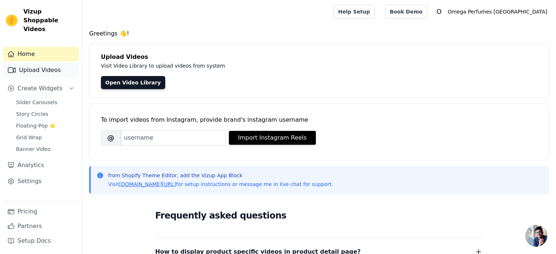
click at [38, 63] on link "Upload Videos" at bounding box center [41, 70] width 76 height 15
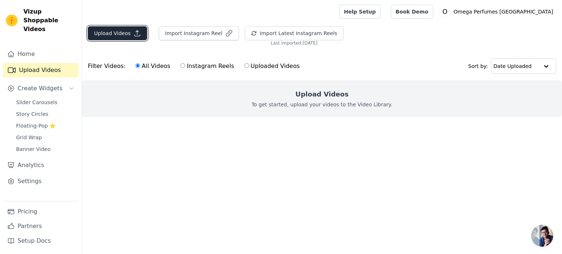
click at [121, 31] on button "Upload Videos" at bounding box center [117, 33] width 59 height 14
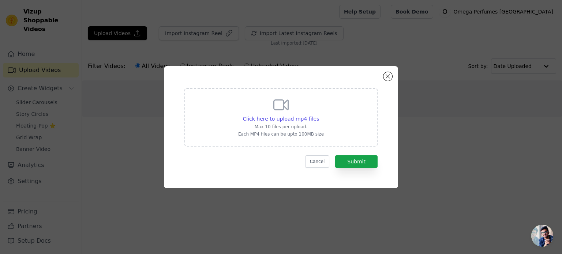
click at [279, 113] on icon at bounding box center [281, 105] width 18 height 18
click at [318, 115] on input "Click here to upload mp4 files Max 10 files per upload. Each MP4 files can be u…" at bounding box center [318, 115] width 0 height 0
type input "C:\fakepath\Marshmallow Blush.mp4"
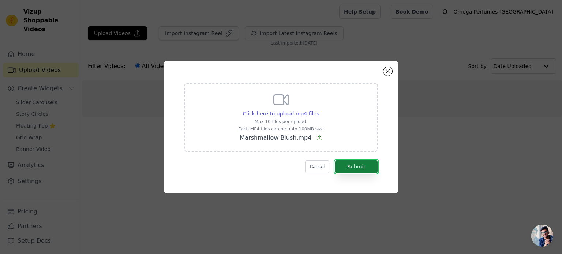
click at [356, 167] on button "Submit" at bounding box center [356, 166] width 42 height 12
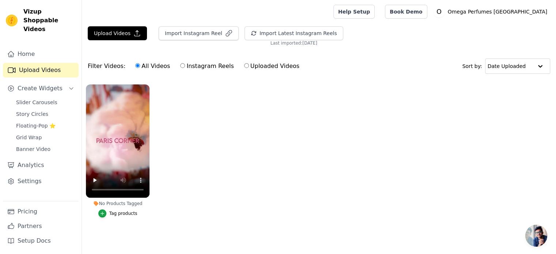
click at [124, 212] on div "Tag products" at bounding box center [123, 214] width 28 height 6
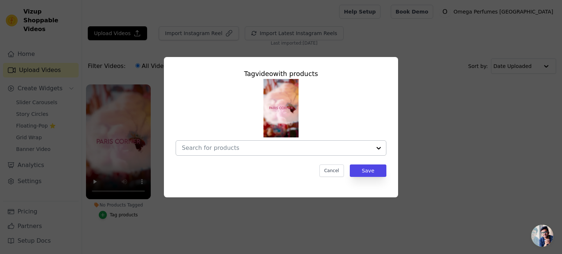
click at [384, 145] on div at bounding box center [378, 148] width 15 height 15
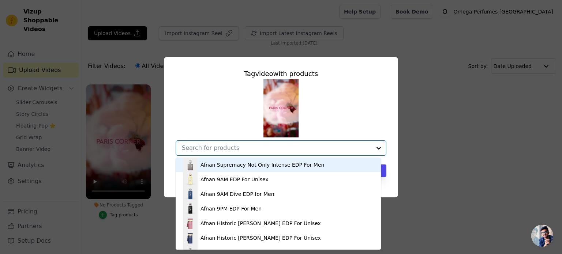
click at [341, 147] on input "No Products Tagged Tag video with products Afnan Supremacy Not Only Intense EDP…" at bounding box center [276, 147] width 189 height 7
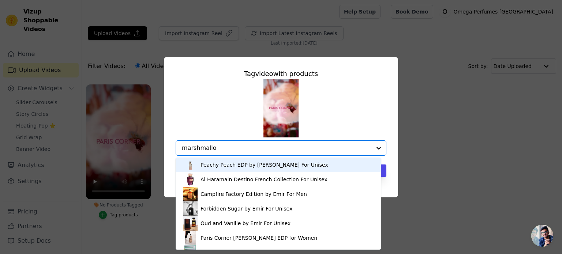
type input "marshmallow"
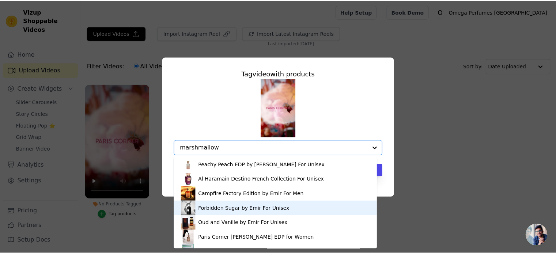
scroll to position [83, 0]
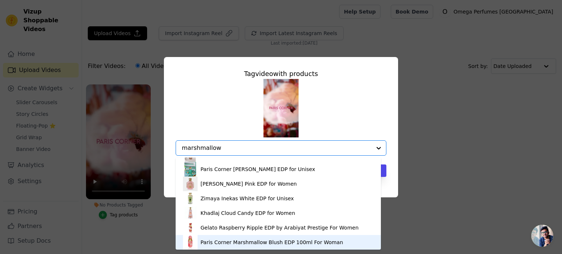
click at [286, 238] on div "Paris Corner Marshmallow Blush EDP 100ml For Woman" at bounding box center [278, 242] width 190 height 15
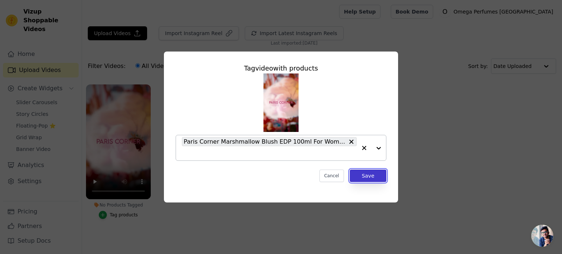
click at [366, 172] on button "Save" at bounding box center [368, 176] width 37 height 12
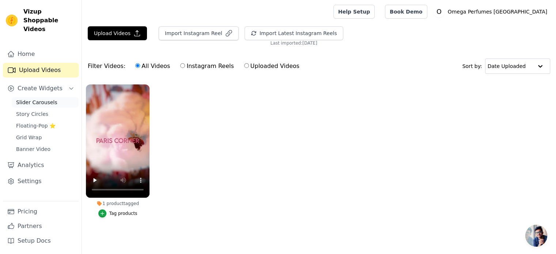
click at [42, 99] on span "Slider Carousels" at bounding box center [36, 102] width 41 height 7
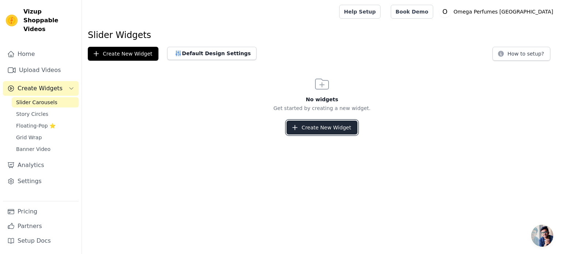
click at [329, 130] on button "Create New Widget" at bounding box center [321, 128] width 71 height 14
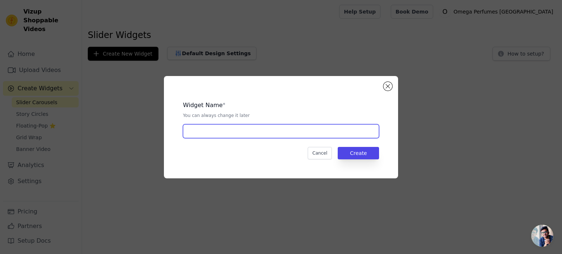
click at [307, 132] on input "text" at bounding box center [281, 131] width 196 height 14
type input "Homepage"
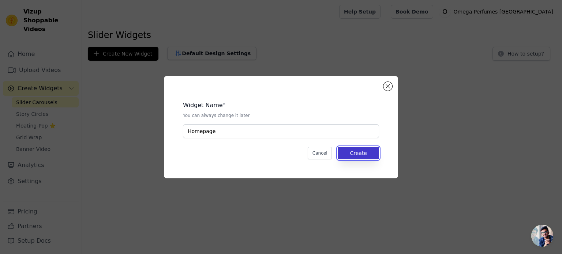
click at [366, 156] on button "Create" at bounding box center [357, 153] width 41 height 12
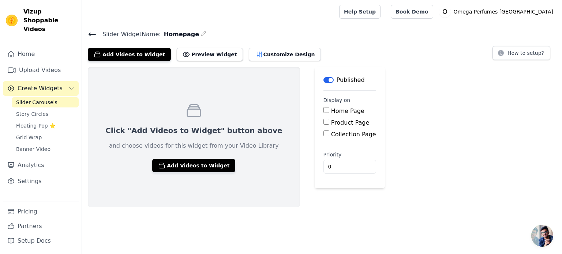
click at [323, 112] on input "Home Page" at bounding box center [326, 110] width 6 height 6
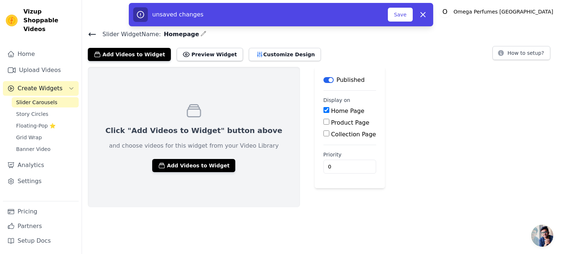
click at [323, 83] on div "Published" at bounding box center [343, 80] width 41 height 9
click at [323, 79] on button "Label" at bounding box center [328, 80] width 10 height 6
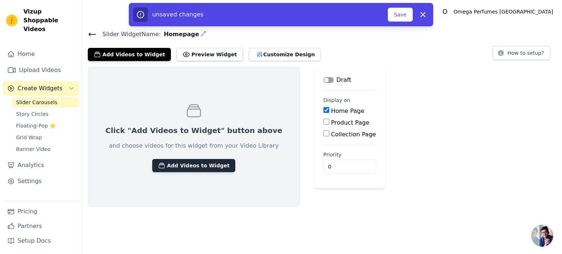
click at [180, 167] on button "Add Videos to Widget" at bounding box center [193, 165] width 83 height 13
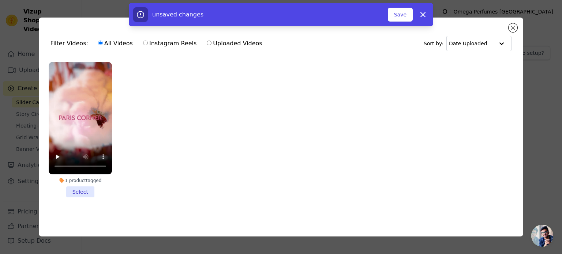
click at [84, 190] on li "1 product tagged Select" at bounding box center [80, 129] width 63 height 135
click at [0, 0] on input "1 product tagged Select" at bounding box center [0, 0] width 0 height 0
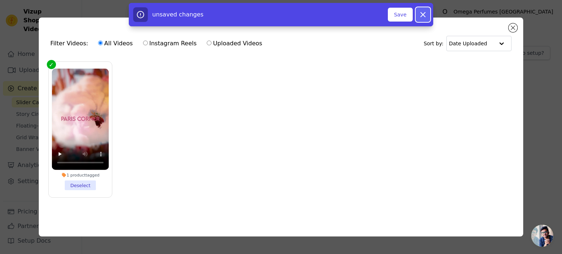
click at [422, 16] on icon "button" at bounding box center [422, 14] width 9 height 9
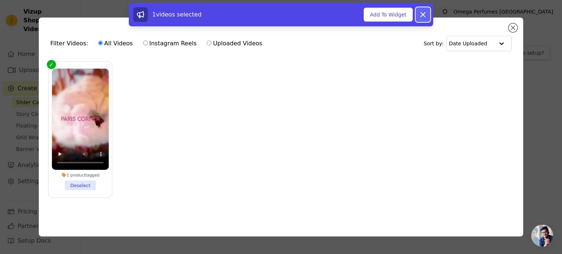
click at [428, 14] on button "Dismiss" at bounding box center [422, 14] width 15 height 15
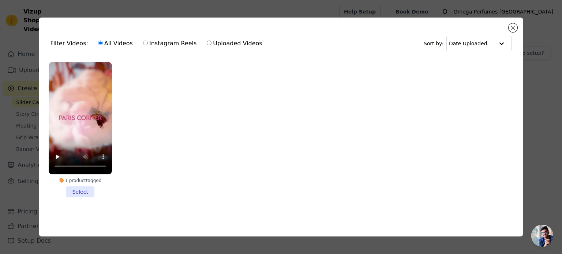
click at [85, 194] on li "1 product tagged Select" at bounding box center [80, 129] width 63 height 135
click at [0, 0] on input "1 product tagged Select" at bounding box center [0, 0] width 0 height 0
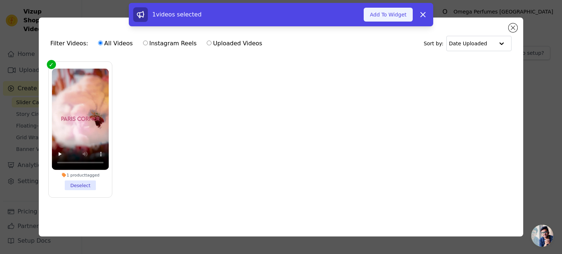
click at [380, 18] on button "Add To Widget" at bounding box center [387, 15] width 49 height 14
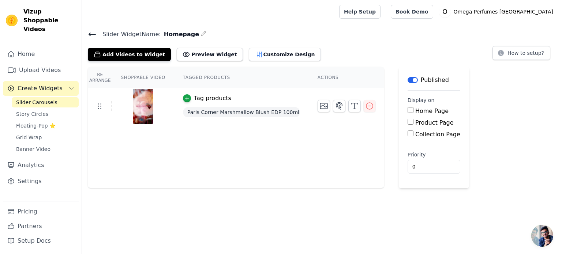
click at [407, 108] on input "Home Page" at bounding box center [410, 110] width 6 height 6
checkbox input "true"
click at [32, 63] on link "Upload Videos" at bounding box center [41, 70] width 76 height 15
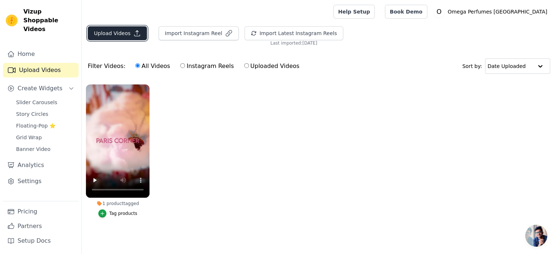
click at [110, 38] on button "Upload Videos" at bounding box center [117, 33] width 59 height 14
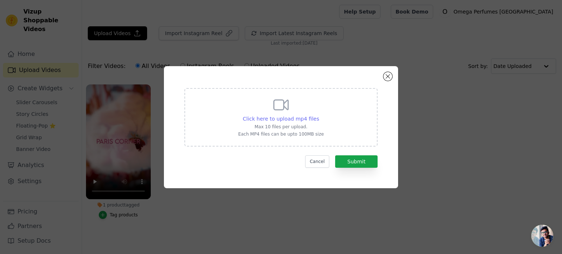
click at [286, 120] on span "Click here to upload mp4 files" at bounding box center [281, 119] width 76 height 6
click at [318, 115] on input "Click here to upload mp4 files Max 10 files per upload. Each MP4 files can be u…" at bounding box center [318, 115] width 0 height 0
type input "C:\fakepath\CLUB DE NUIT UNTOLD.mp4"
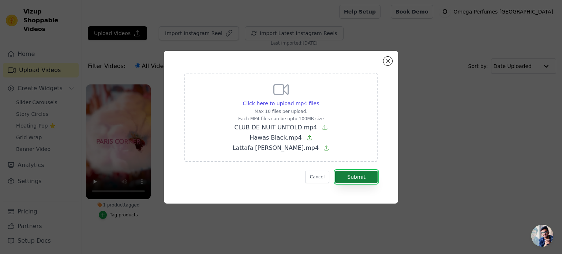
click at [360, 177] on button "Submit" at bounding box center [356, 177] width 42 height 12
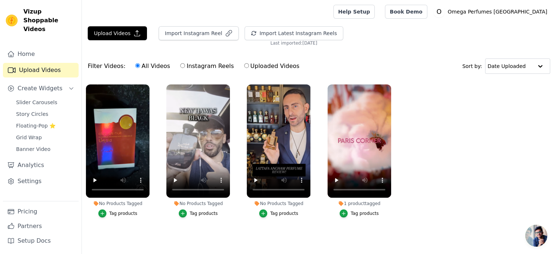
click at [117, 214] on div "Tag products" at bounding box center [123, 214] width 28 height 6
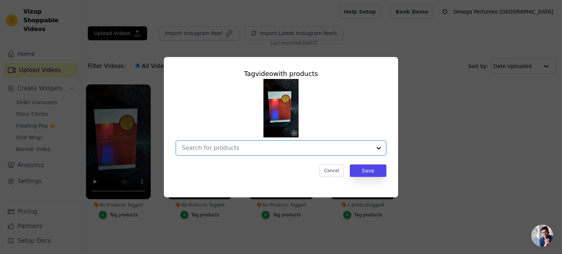
click at [230, 149] on input "No Products Tagged Tag video with products Option undefined, selected. Select i…" at bounding box center [276, 147] width 189 height 7
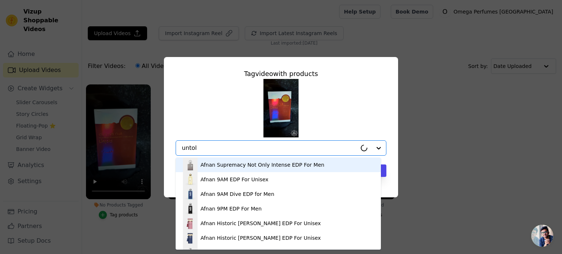
type input "untold"
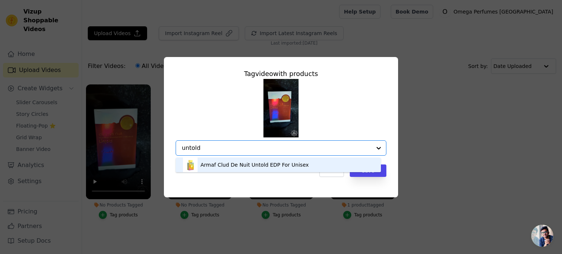
click at [255, 167] on div "Armaf Clud De Nuit Untold EDP For Unisex" at bounding box center [254, 164] width 108 height 7
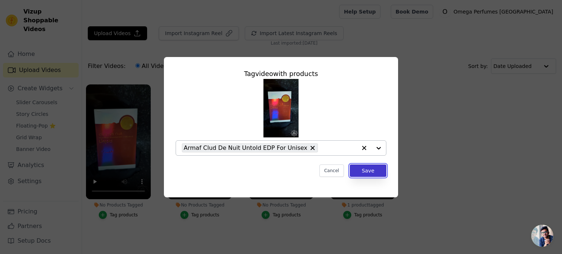
click at [368, 174] on button "Save" at bounding box center [368, 171] width 37 height 12
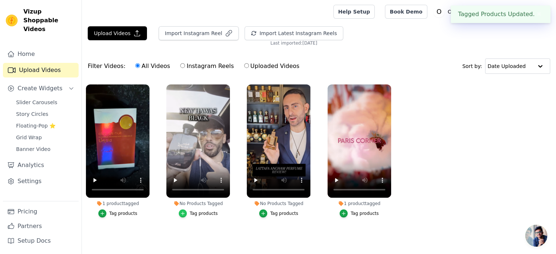
click at [187, 212] on div "button" at bounding box center [183, 213] width 8 height 8
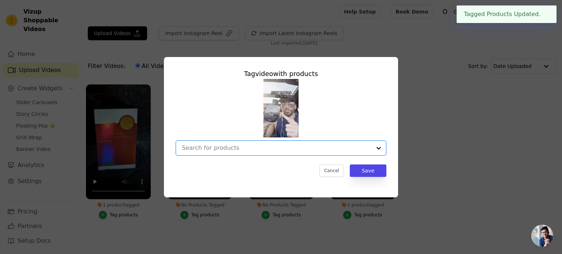
click at [225, 147] on input "No Products Tagged Tag video with products Option undefined, selected. Select i…" at bounding box center [276, 147] width 189 height 7
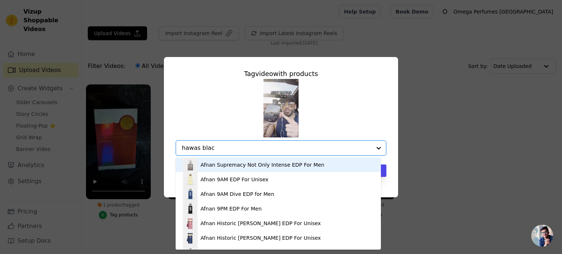
type input "hawas black"
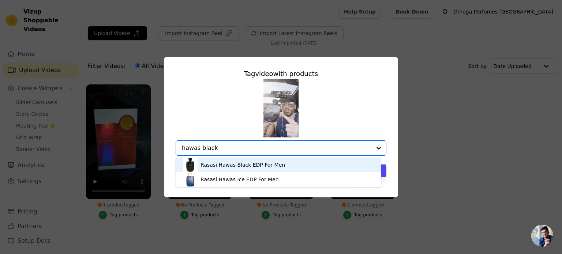
click at [231, 165] on div "Rasasi Hawas Black EDP For Men" at bounding box center [242, 164] width 84 height 7
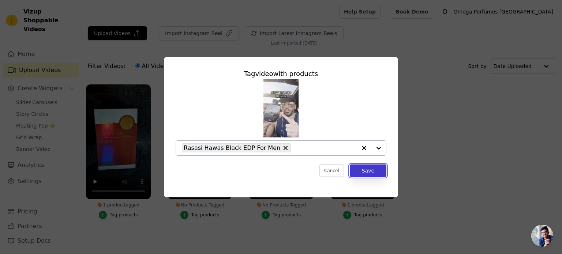
click at [379, 170] on button "Save" at bounding box center [368, 171] width 37 height 12
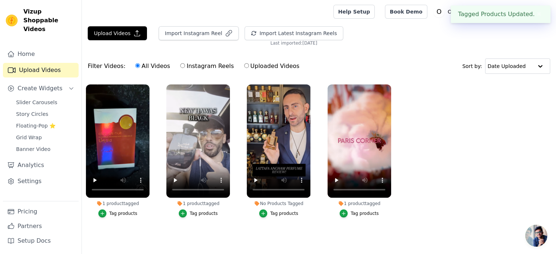
click at [276, 203] on div "No Products Tagged" at bounding box center [279, 204] width 64 height 6
click at [275, 212] on div "Tag products" at bounding box center [284, 214] width 28 height 6
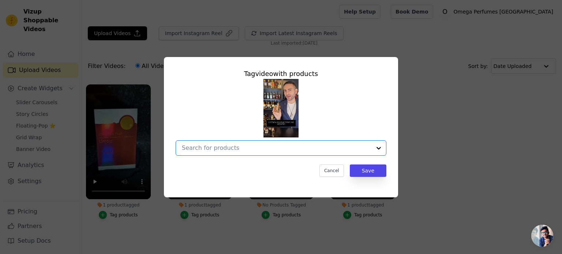
click at [251, 146] on input "No Products Tagged Tag video with products Option undefined, selected. Select i…" at bounding box center [276, 147] width 189 height 7
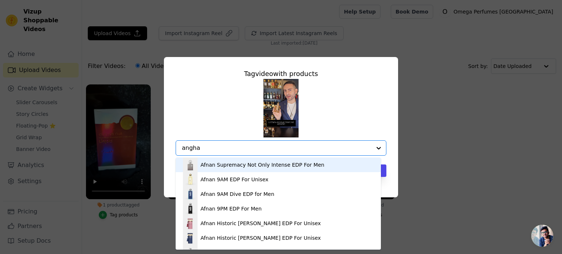
type input "angham"
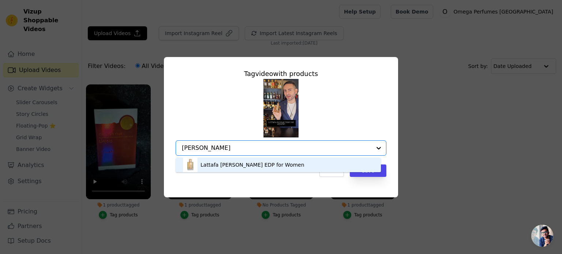
click at [238, 165] on div "Lattafa [PERSON_NAME] EDP for Women" at bounding box center [252, 164] width 104 height 7
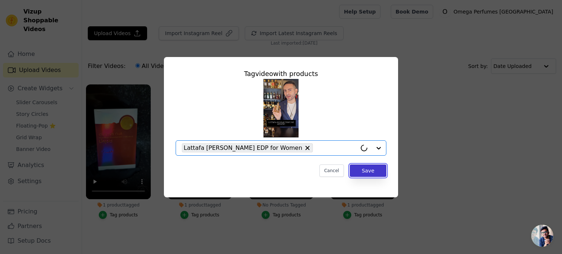
click at [367, 170] on button "Save" at bounding box center [368, 171] width 37 height 12
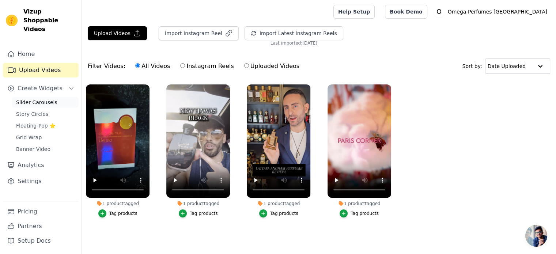
click at [39, 99] on span "Slider Carousels" at bounding box center [36, 102] width 41 height 7
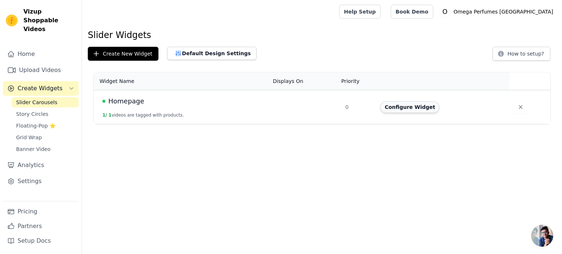
click at [407, 109] on button "Configure Widget" at bounding box center [409, 107] width 59 height 12
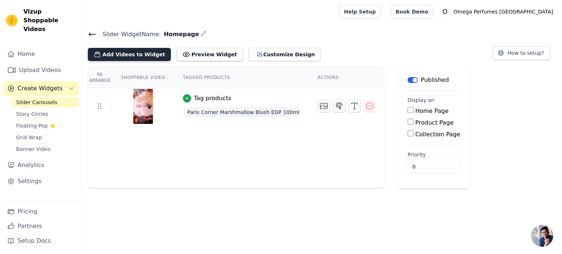
click at [115, 56] on button "Add Videos to Widget" at bounding box center [129, 54] width 83 height 13
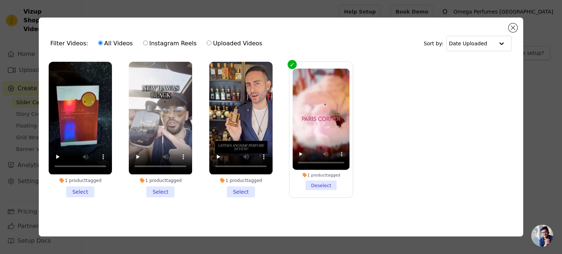
click at [72, 190] on li "1 product tagged Select" at bounding box center [80, 129] width 63 height 135
click at [0, 0] on input "1 product tagged Select" at bounding box center [0, 0] width 0 height 0
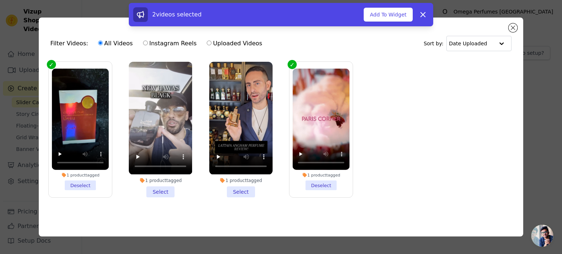
click at [156, 191] on li "1 product tagged Select" at bounding box center [160, 129] width 63 height 135
click at [0, 0] on input "1 product tagged Select" at bounding box center [0, 0] width 0 height 0
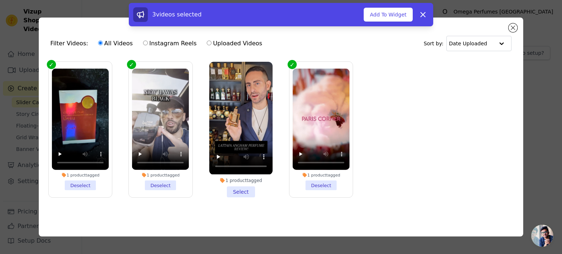
click at [248, 192] on li "1 product tagged Select" at bounding box center [240, 129] width 63 height 135
click at [0, 0] on input "1 product tagged Select" at bounding box center [0, 0] width 0 height 0
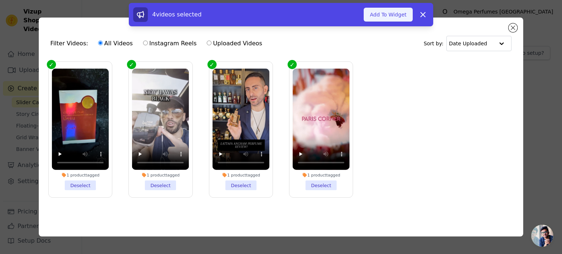
click at [392, 14] on button "Add To Widget" at bounding box center [387, 15] width 49 height 14
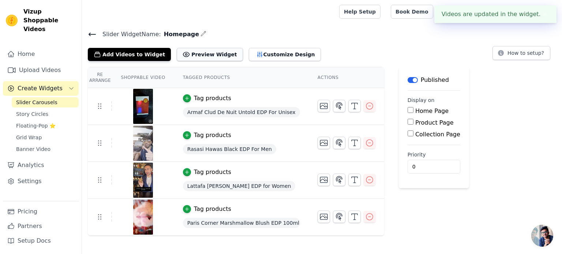
click at [195, 53] on button "Preview Widget" at bounding box center [210, 54] width 66 height 13
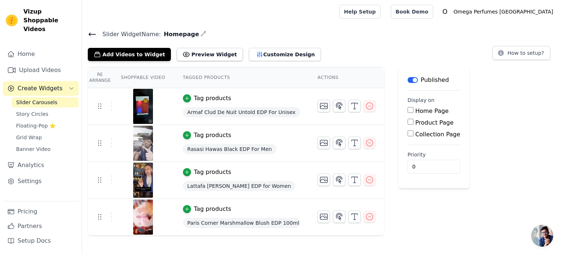
click at [407, 108] on input "Home Page" at bounding box center [410, 110] width 6 height 6
checkbox input "true"
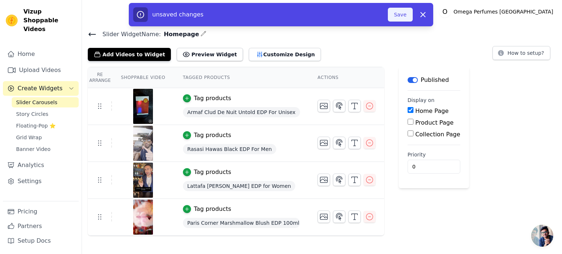
click at [403, 15] on button "Save" at bounding box center [400, 15] width 25 height 14
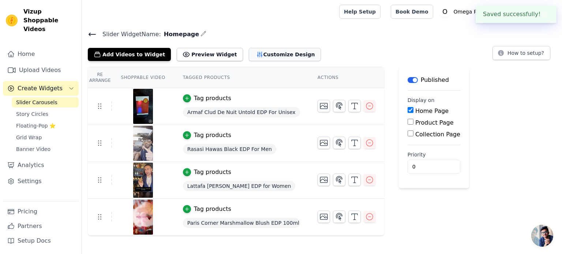
click at [257, 55] on icon "button" at bounding box center [259, 54] width 5 height 5
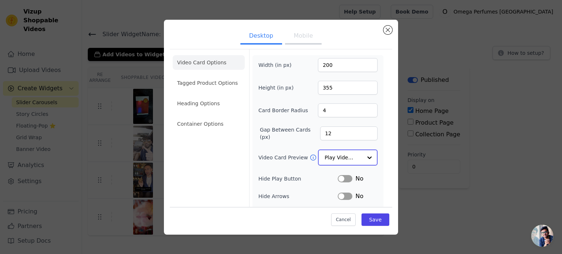
click at [362, 156] on div at bounding box center [369, 157] width 15 height 15
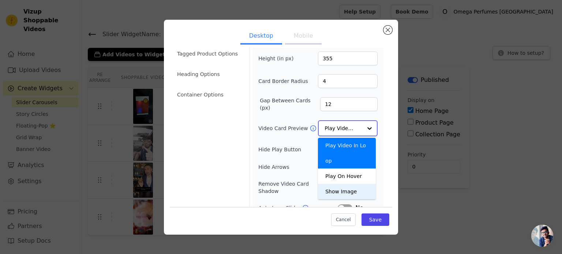
scroll to position [29, 0]
click at [347, 140] on div "Play Video In Loop" at bounding box center [347, 153] width 58 height 31
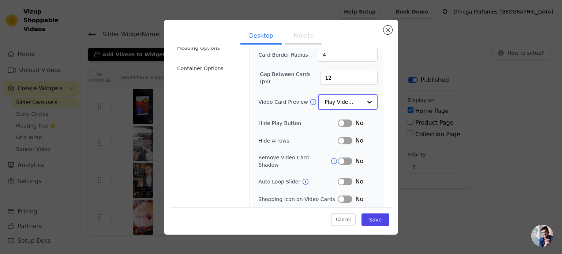
scroll to position [56, 0]
click at [342, 119] on button "Label" at bounding box center [344, 122] width 15 height 7
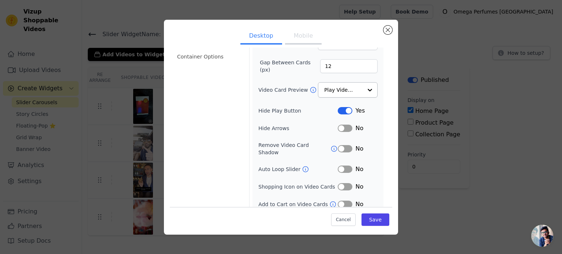
click at [340, 166] on button "Label" at bounding box center [344, 169] width 15 height 7
click at [342, 183] on button "Label" at bounding box center [344, 186] width 15 height 7
click at [342, 201] on button "Label" at bounding box center [344, 204] width 15 height 7
click at [302, 166] on icon at bounding box center [305, 169] width 7 height 7
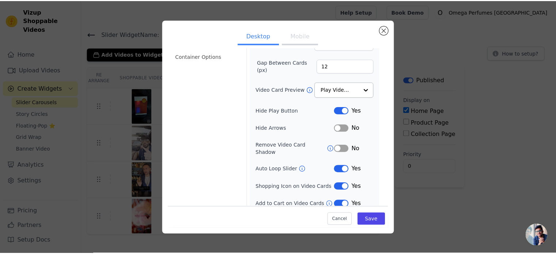
scroll to position [0, 0]
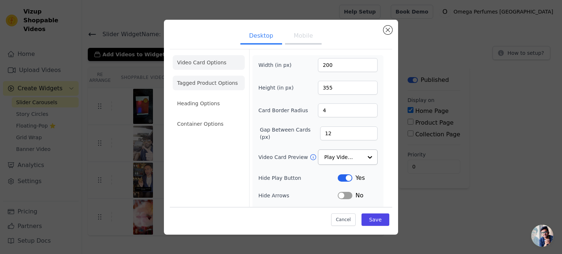
click at [201, 117] on li "Tagged Product Options" at bounding box center [209, 124] width 72 height 15
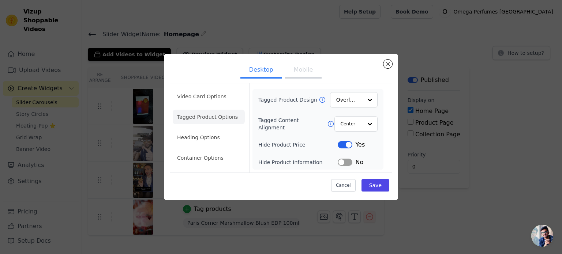
click at [341, 144] on button "Label" at bounding box center [344, 144] width 15 height 7
click at [348, 162] on button "Label" at bounding box center [344, 162] width 15 height 7
click at [342, 163] on button "Label" at bounding box center [344, 162] width 15 height 7
click at [345, 143] on button "Label" at bounding box center [344, 144] width 15 height 7
click at [196, 137] on li "Heading Options" at bounding box center [209, 137] width 72 height 15
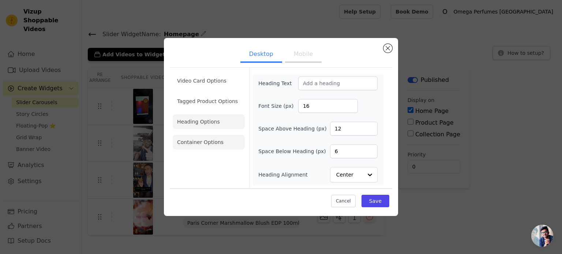
click at [204, 144] on li "Container Options" at bounding box center [209, 142] width 72 height 15
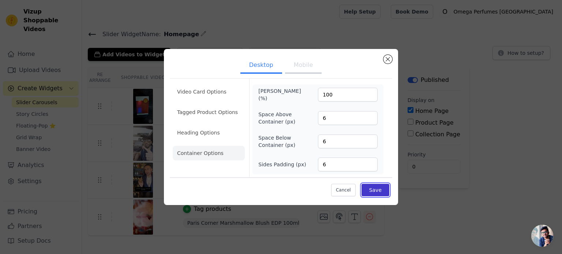
click at [383, 190] on button "Save" at bounding box center [375, 190] width 28 height 12
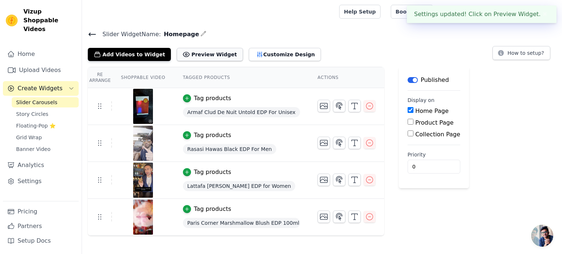
click at [197, 58] on button "Preview Widget" at bounding box center [210, 54] width 66 height 13
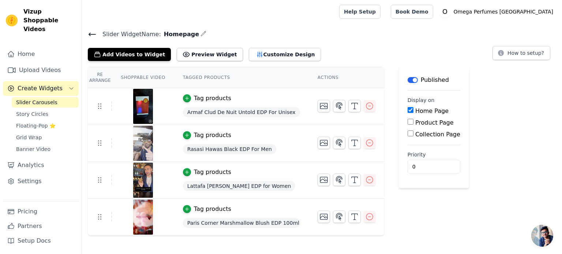
click at [89, 35] on icon at bounding box center [92, 34] width 9 height 9
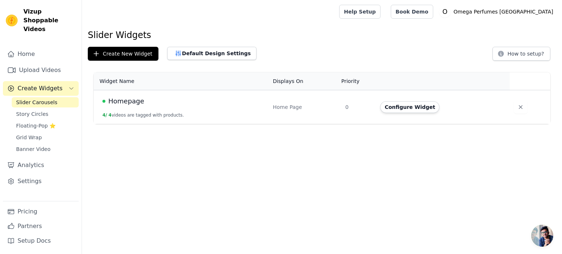
click at [347, 107] on td "0" at bounding box center [358, 107] width 35 height 34
click at [29, 50] on link "Home" at bounding box center [41, 54] width 76 height 15
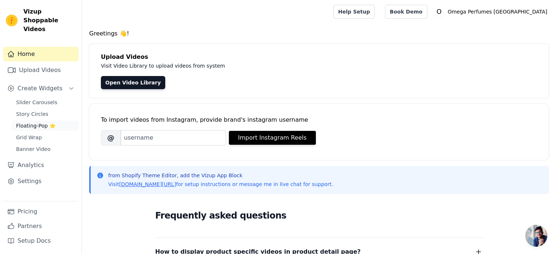
click at [31, 122] on span "Floating-Pop ⭐" at bounding box center [35, 125] width 39 height 7
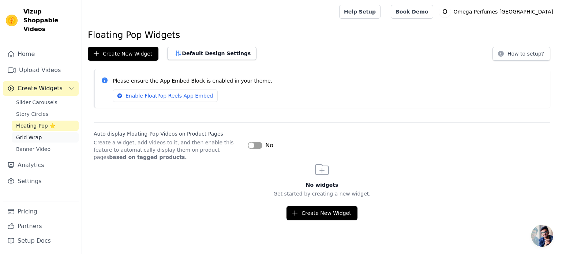
click at [29, 134] on span "Grid Wrap" at bounding box center [29, 137] width 26 height 7
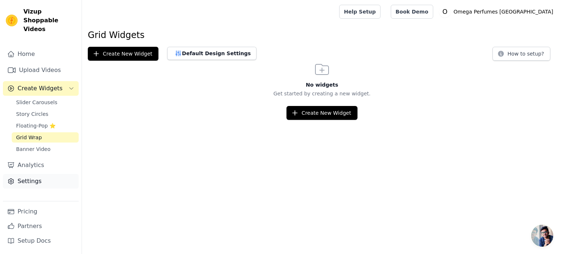
click at [28, 174] on link "Settings" at bounding box center [41, 181] width 76 height 15
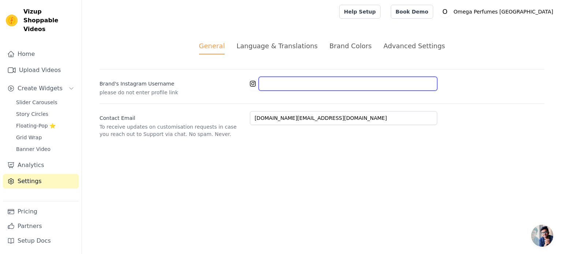
click at [287, 82] on input "Brand's Instagram Username" at bounding box center [347, 84] width 178 height 14
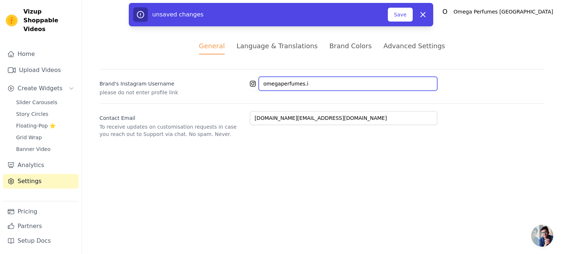
type input "omegaperfumes.in"
click at [292, 45] on div "Language & Translations" at bounding box center [276, 46] width 81 height 10
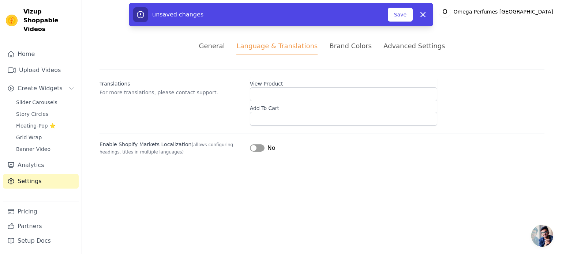
click at [347, 46] on div "Brand Colors" at bounding box center [350, 46] width 42 height 10
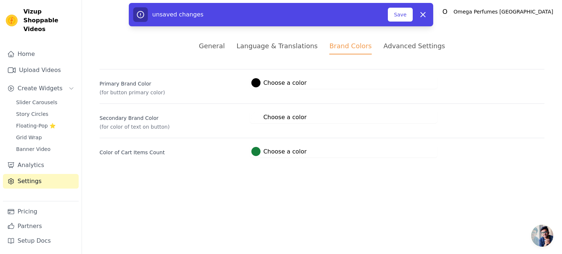
click at [404, 44] on div "Advanced Settings" at bounding box center [413, 46] width 61 height 10
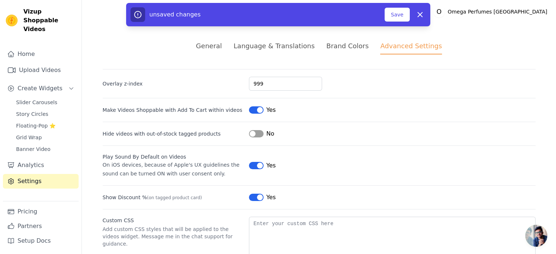
scroll to position [44, 0]
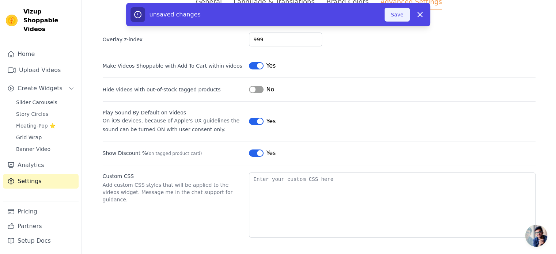
click at [390, 11] on button "Save" at bounding box center [397, 15] width 25 height 14
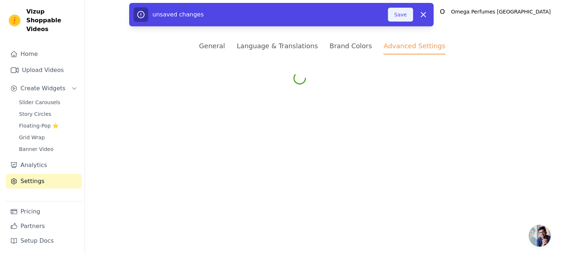
scroll to position [0, 0]
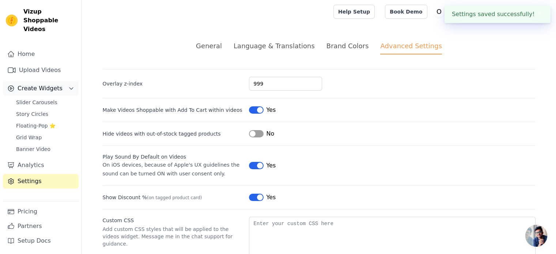
click at [45, 84] on span "Create Widgets" at bounding box center [40, 88] width 45 height 9
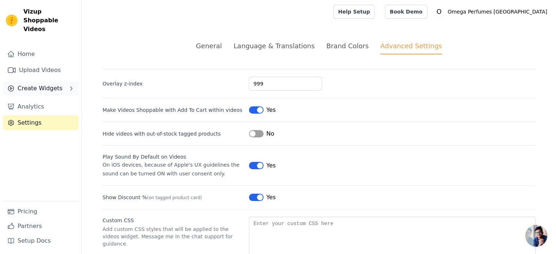
click at [43, 84] on span "Create Widgets" at bounding box center [40, 88] width 45 height 9
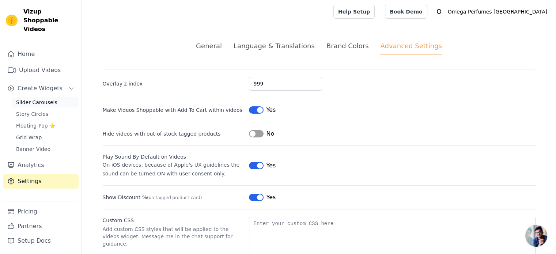
click at [38, 99] on span "Slider Carousels" at bounding box center [36, 102] width 41 height 7
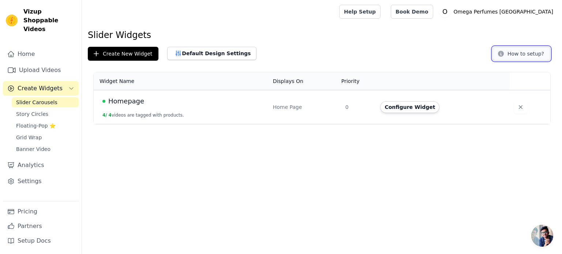
click at [517, 54] on button "How to setup?" at bounding box center [521, 54] width 58 height 14
click at [124, 102] on span "Homepage" at bounding box center [126, 101] width 36 height 10
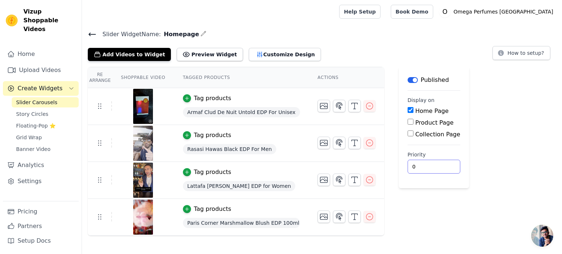
click at [421, 167] on input "0" at bounding box center [433, 167] width 53 height 14
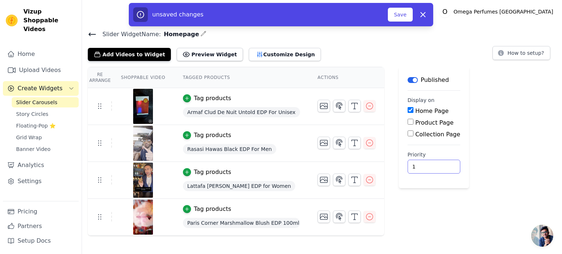
type input "1"
click at [467, 93] on div "Re Arrange Shoppable Video Tagged Products Actions Tag products Armaf Clud De N…" at bounding box center [322, 151] width 480 height 169
click at [394, 15] on button "Save" at bounding box center [400, 15] width 25 height 14
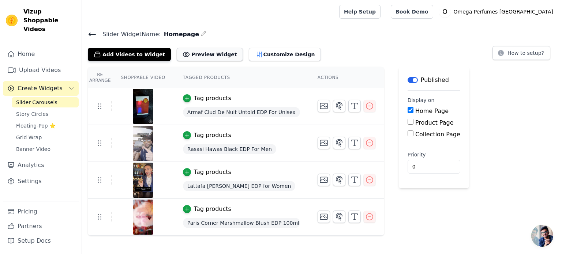
click at [190, 53] on button "Preview Widget" at bounding box center [210, 54] width 66 height 13
click at [34, 84] on span "Create Widgets" at bounding box center [40, 88] width 45 height 9
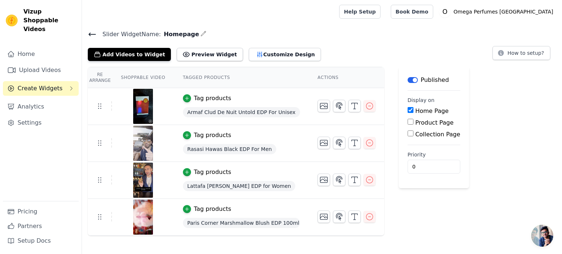
click at [34, 84] on span "Create Widgets" at bounding box center [40, 88] width 45 height 9
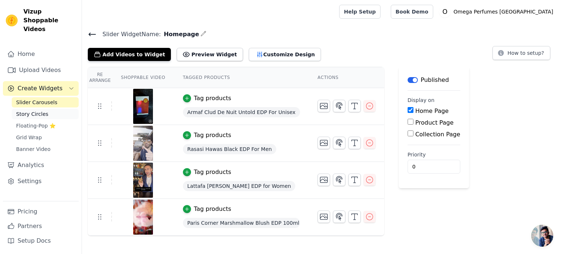
click at [32, 110] on span "Story Circles" at bounding box center [32, 113] width 32 height 7
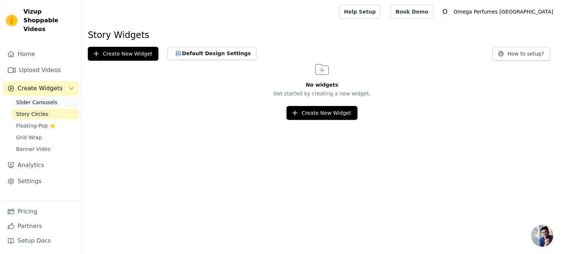
click at [42, 99] on span "Slider Carousels" at bounding box center [36, 102] width 41 height 7
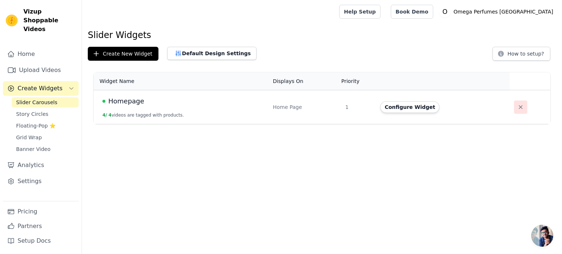
click at [519, 109] on icon "button" at bounding box center [520, 106] width 7 height 7
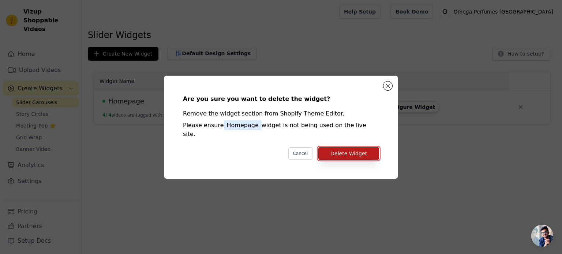
click at [349, 152] on button "Delete Widget" at bounding box center [348, 153] width 61 height 12
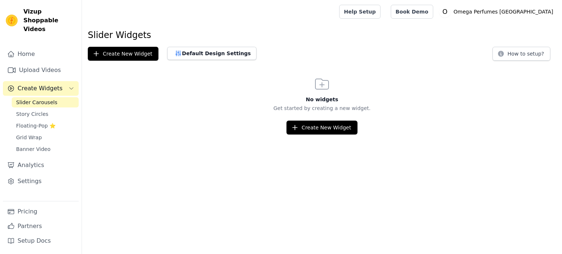
click at [133, 62] on div "Slider Widgets Create New Widget Default Design Settings How to setup? No widge…" at bounding box center [322, 81] width 480 height 105
click at [128, 55] on button "Create New Widget" at bounding box center [123, 54] width 71 height 14
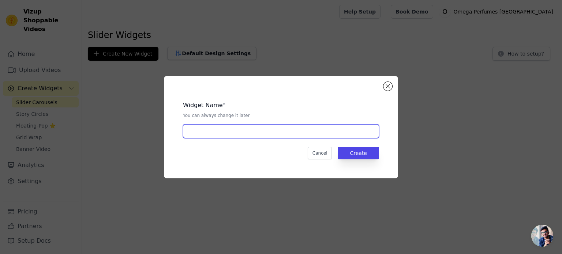
click at [235, 129] on input "text" at bounding box center [281, 131] width 196 height 14
type input "Homepage"
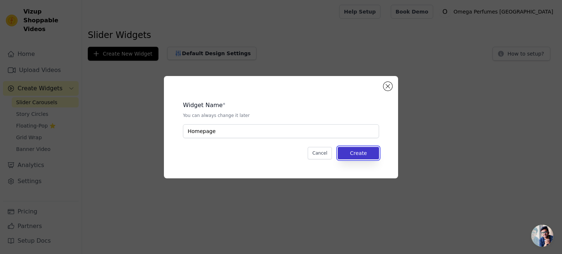
click at [369, 155] on button "Create" at bounding box center [357, 153] width 41 height 12
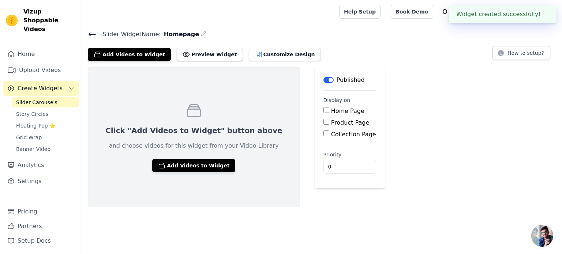
click at [323, 109] on input "Home Page" at bounding box center [326, 110] width 6 height 6
checkbox input "true"
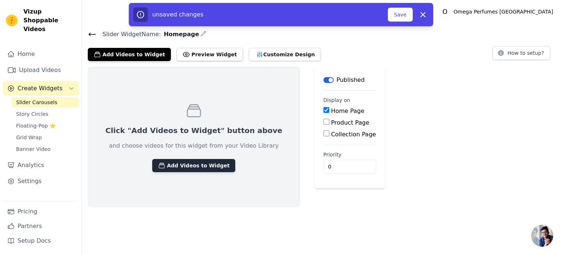
click at [166, 163] on button "Add Videos to Widget" at bounding box center [193, 165] width 83 height 13
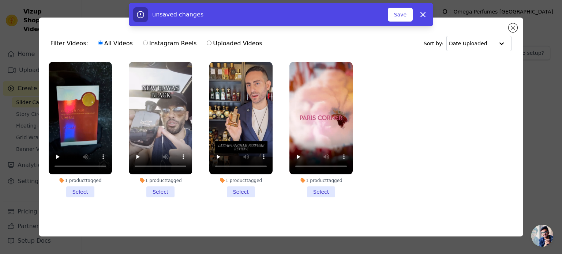
click at [83, 188] on li "1 product tagged Select" at bounding box center [80, 129] width 63 height 135
click at [0, 0] on input "1 product tagged Select" at bounding box center [0, 0] width 0 height 0
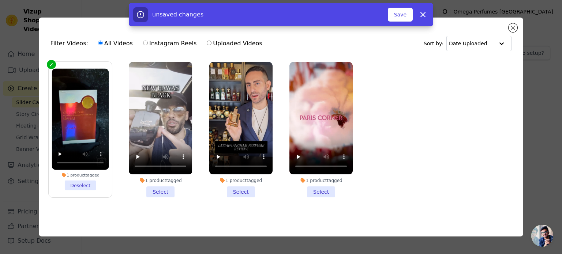
click at [159, 193] on li "1 product tagged Select" at bounding box center [160, 129] width 63 height 135
click at [0, 0] on input "1 product tagged Select" at bounding box center [0, 0] width 0 height 0
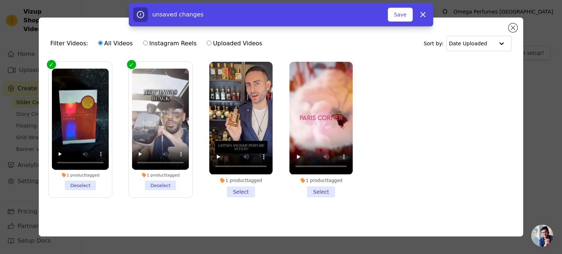
click at [239, 192] on li "1 product tagged Select" at bounding box center [240, 129] width 63 height 135
click at [0, 0] on input "1 product tagged Select" at bounding box center [0, 0] width 0 height 0
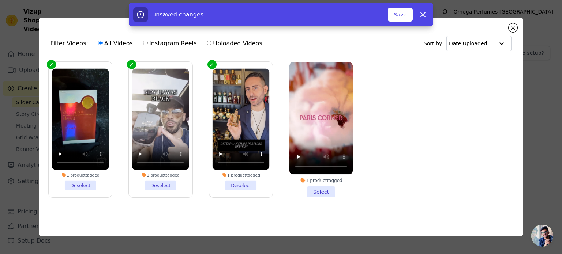
click at [325, 192] on li "1 product tagged Select" at bounding box center [320, 129] width 63 height 135
click at [0, 0] on input "1 product tagged Select" at bounding box center [0, 0] width 0 height 0
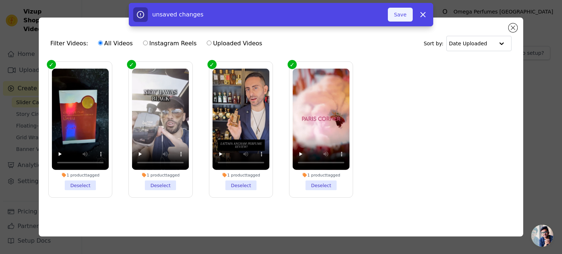
click at [401, 16] on button "Save" at bounding box center [400, 15] width 25 height 14
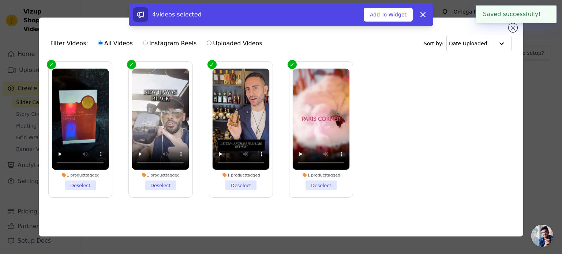
click at [401, 16] on button "Add To Widget" at bounding box center [387, 15] width 49 height 14
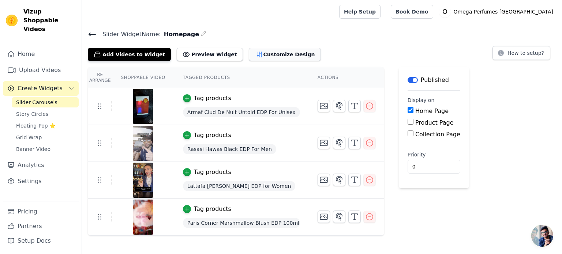
click at [253, 56] on button "Customize Design" at bounding box center [285, 54] width 72 height 13
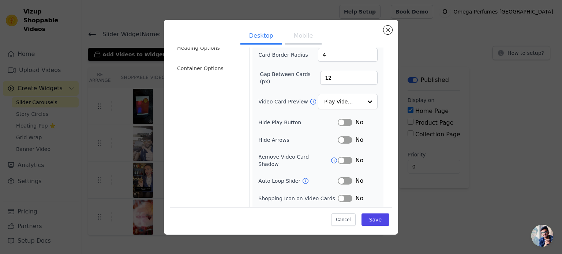
scroll to position [25, 0]
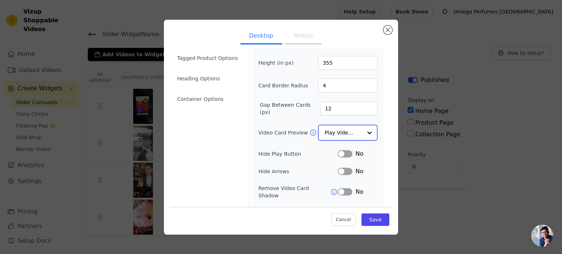
click at [341, 131] on input "Video Card Preview" at bounding box center [343, 132] width 38 height 15
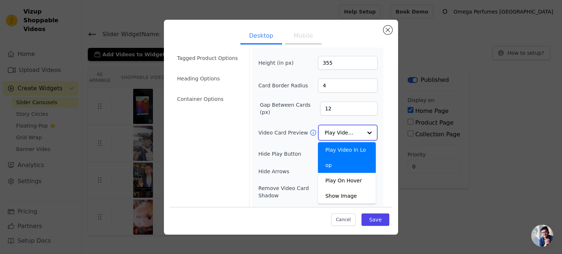
click at [341, 131] on input "Video Card Preview" at bounding box center [343, 132] width 38 height 15
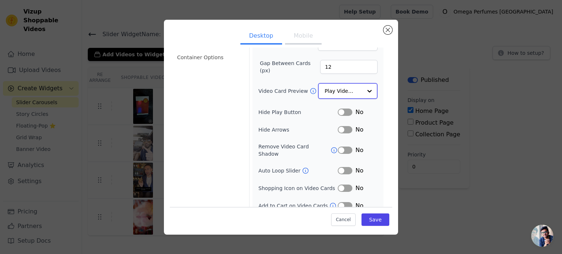
scroll to position [68, 0]
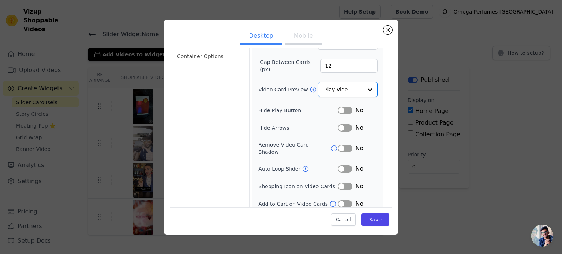
click at [343, 110] on button "Label" at bounding box center [344, 110] width 15 height 7
click at [341, 183] on button "Label" at bounding box center [344, 186] width 15 height 7
click at [347, 201] on button "Label" at bounding box center [344, 204] width 15 height 7
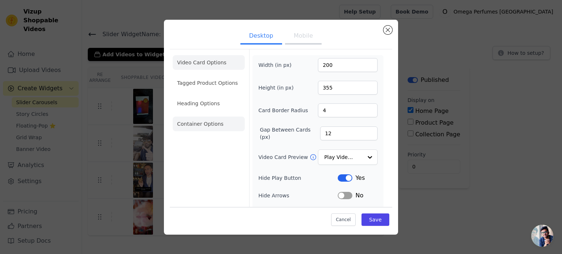
click at [199, 123] on li "Container Options" at bounding box center [209, 124] width 72 height 15
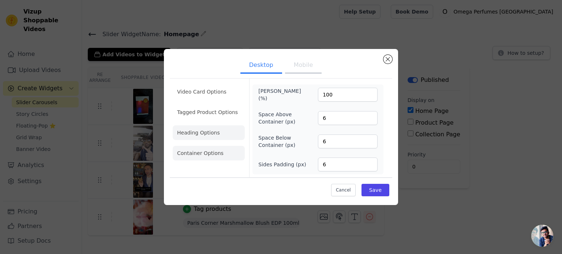
click at [206, 135] on li "Heading Options" at bounding box center [209, 132] width 72 height 15
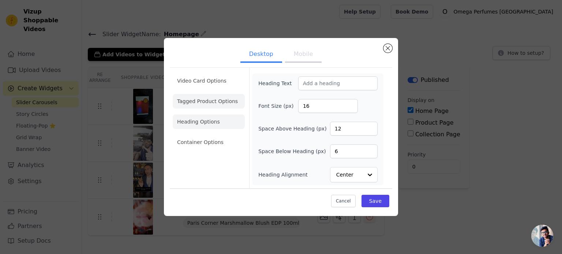
click at [204, 135] on li "Tagged Product Options" at bounding box center [209, 142] width 72 height 15
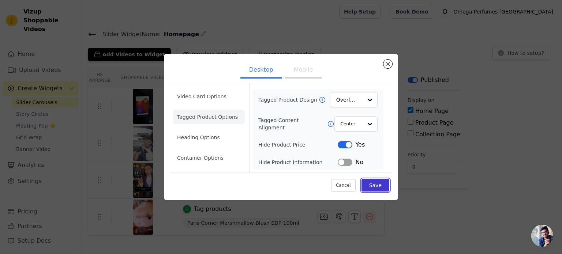
click at [369, 184] on button "Save" at bounding box center [375, 185] width 28 height 12
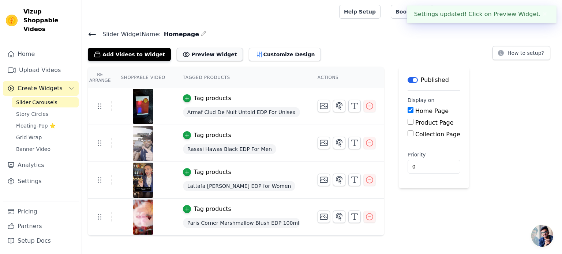
click at [187, 57] on button "Preview Widget" at bounding box center [210, 54] width 66 height 13
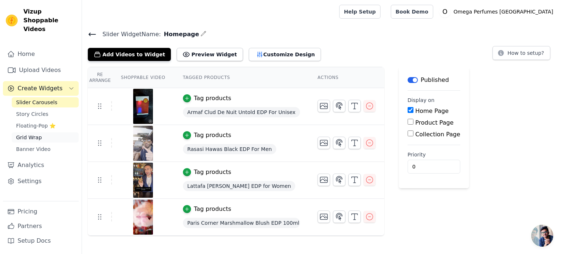
click at [32, 134] on span "Grid Wrap" at bounding box center [29, 137] width 26 height 7
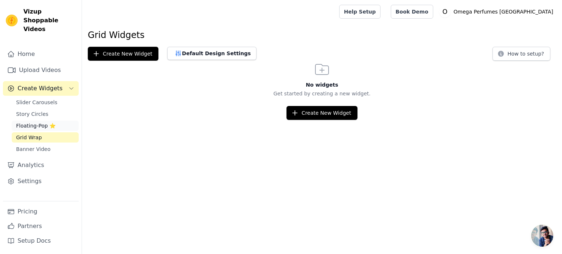
click at [29, 122] on span "Floating-Pop ⭐" at bounding box center [35, 125] width 39 height 7
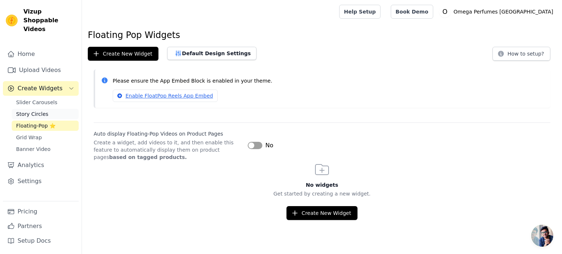
click at [37, 110] on span "Story Circles" at bounding box center [32, 113] width 32 height 7
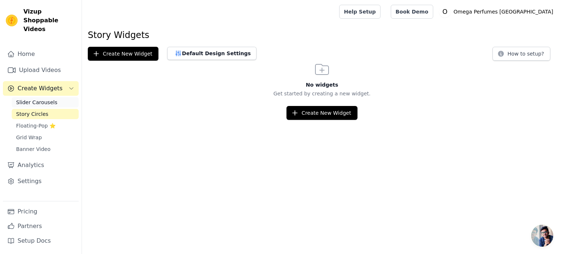
click at [29, 99] on span "Slider Carousels" at bounding box center [36, 102] width 41 height 7
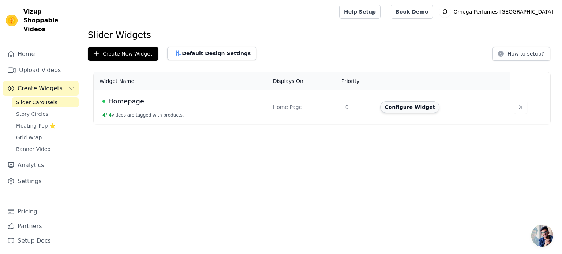
click at [400, 108] on button "Configure Widget" at bounding box center [409, 107] width 59 height 12
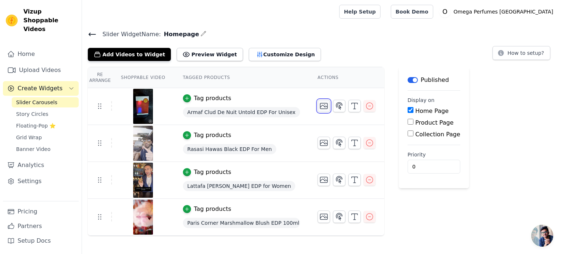
click at [320, 108] on icon "button" at bounding box center [323, 105] width 7 height 5
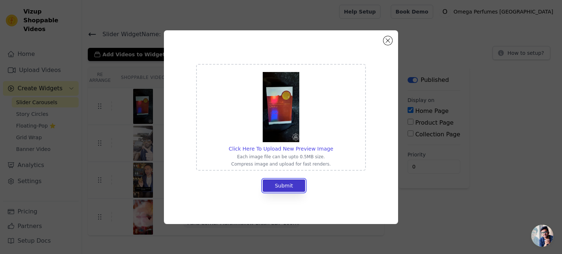
click at [281, 191] on button "Submit" at bounding box center [284, 186] width 42 height 12
click at [289, 183] on button "Submit" at bounding box center [284, 186] width 42 height 12
click at [286, 148] on span "Click Here To Upload New Preview Image" at bounding box center [280, 149] width 105 height 6
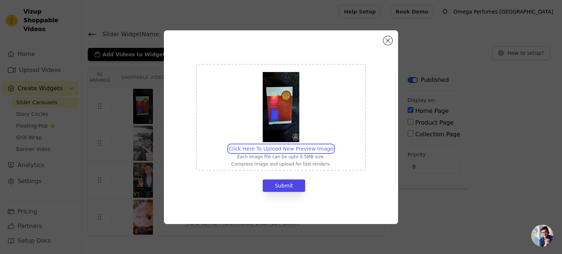
click at [333, 145] on input "Click Here To Upload New Preview Image Each image file can be upto 0.5MB size. …" at bounding box center [333, 145] width 0 height 0
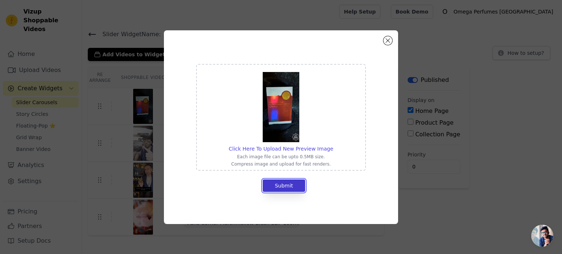
click at [287, 184] on button "Submit" at bounding box center [284, 186] width 42 height 12
click at [383, 41] on button "Close modal" at bounding box center [387, 40] width 9 height 9
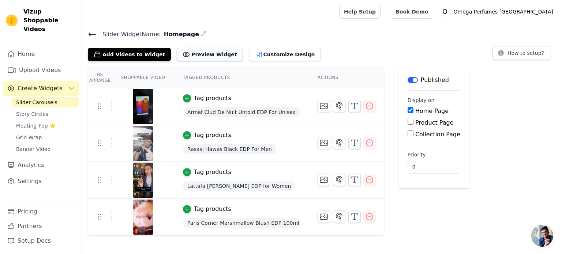
click at [200, 54] on button "Preview Widget" at bounding box center [210, 54] width 66 height 13
click at [203, 57] on button "Preview Widget" at bounding box center [210, 54] width 66 height 13
click at [548, 237] on span "Open chat" at bounding box center [542, 236] width 22 height 22
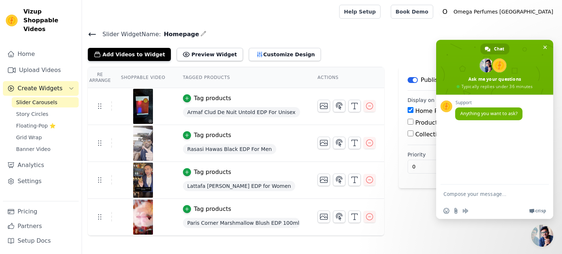
click at [472, 199] on textarea "Compose your message..." at bounding box center [487, 194] width 88 height 18
type textarea "Widnet not working"
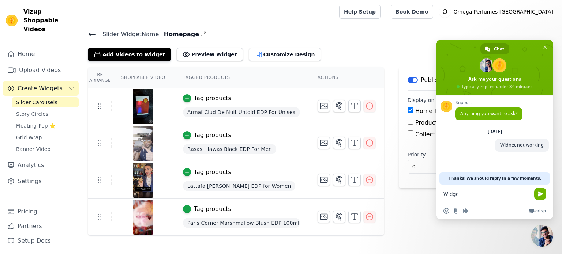
type textarea "Widget"
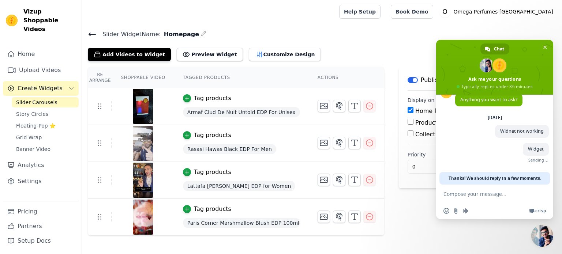
scroll to position [3, 0]
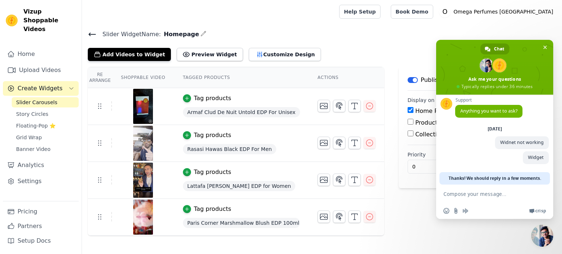
click at [356, 53] on div "Add Videos to Widget Preview Widget Customize Design How to setup?" at bounding box center [322, 53] width 468 height 16
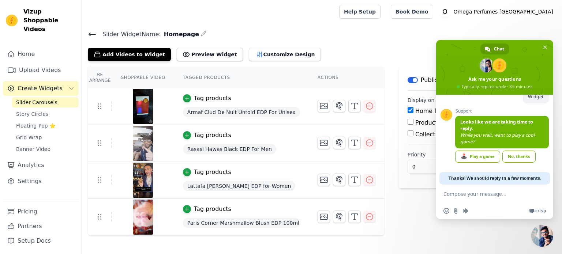
click at [549, 238] on span "Close chat" at bounding box center [542, 236] width 22 height 22
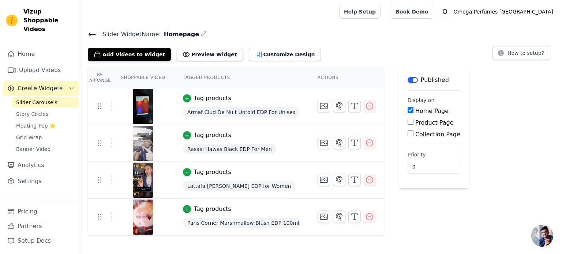
click at [549, 238] on span "Open chat" at bounding box center [542, 236] width 22 height 22
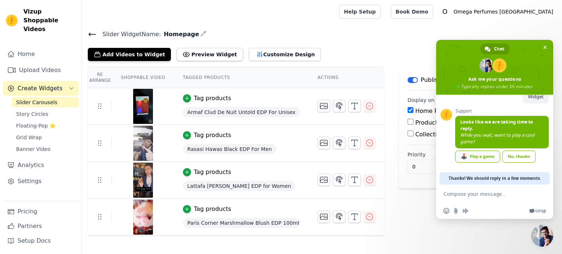
click at [486, 158] on link "🕹️ Play a game" at bounding box center [477, 157] width 45 height 12
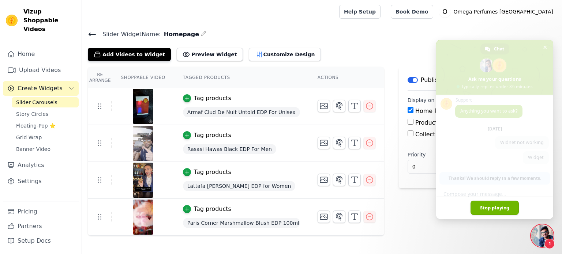
scroll to position [16, 0]
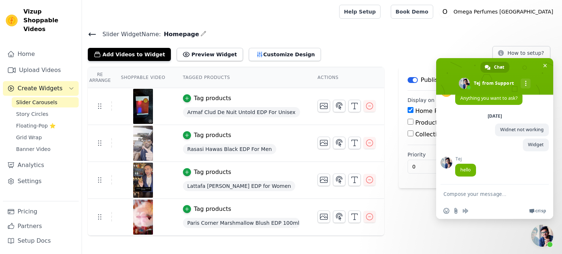
click at [476, 198] on textarea "Compose your message..." at bounding box center [487, 194] width 88 height 18
type textarea "hi"
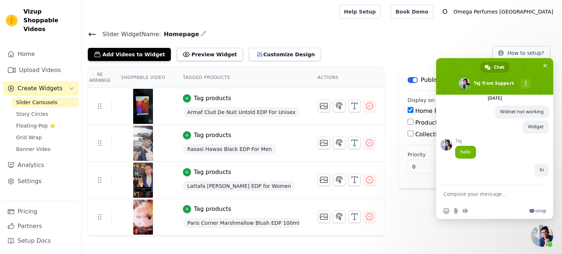
scroll to position [60, 0]
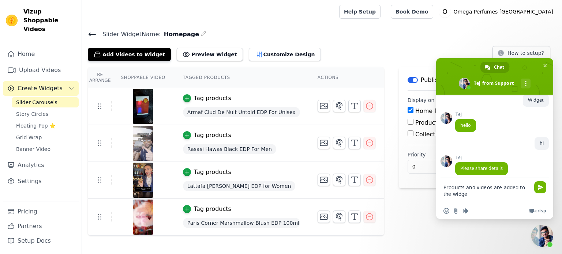
type textarea "Products and videos are added to the widget"
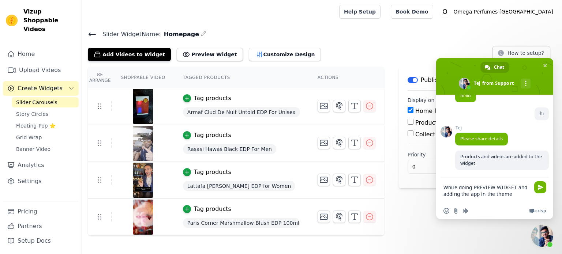
scroll to position [94, 0]
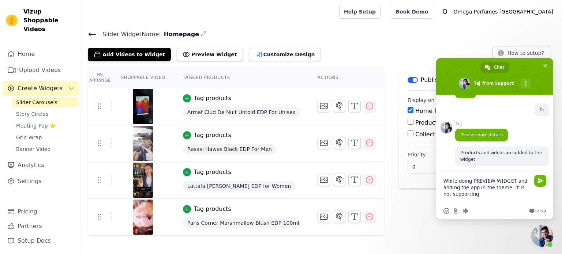
type textarea "While doing PREVIEW WIDGET and adding the app in the theme..It is not supportin…"
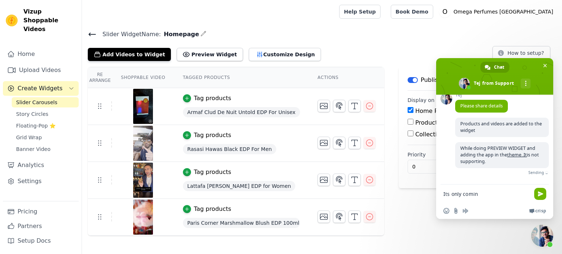
scroll to position [114, 0]
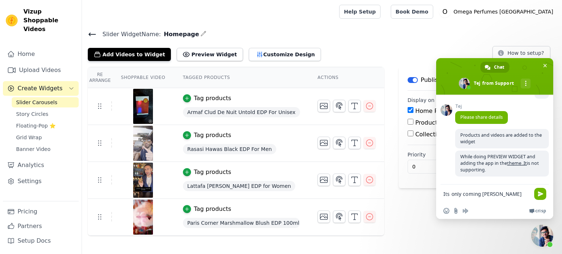
type textarea "Its only coming blank"
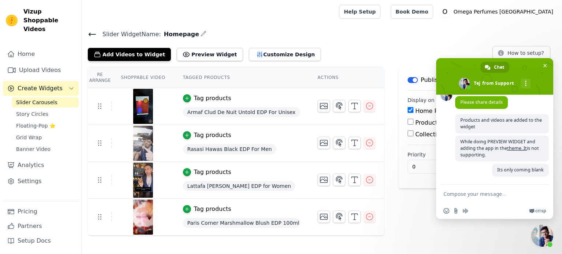
scroll to position [129, 0]
click at [192, 57] on button "Preview Widget" at bounding box center [210, 54] width 66 height 13
click at [488, 194] on textarea "Compose your message..." at bounding box center [487, 194] width 88 height 18
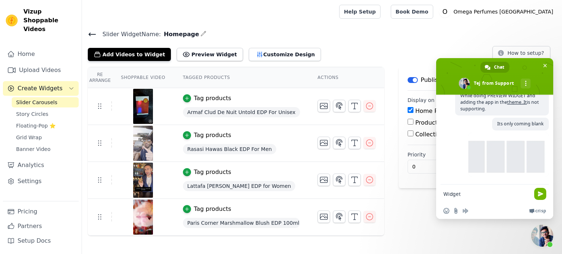
scroll to position [182, 0]
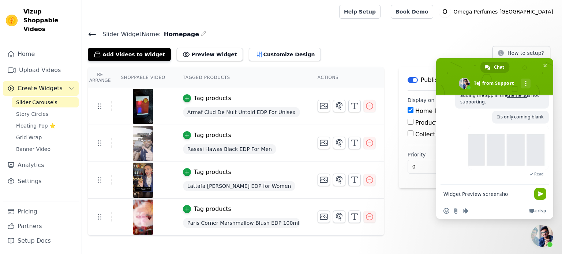
type textarea "Widget Preview screenshot"
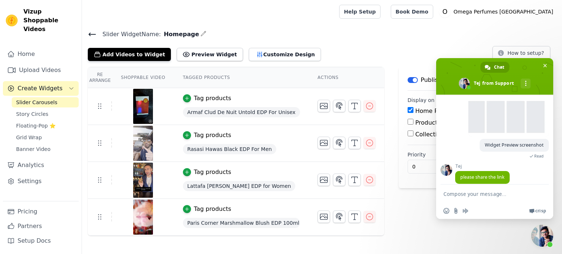
scroll to position [223, 0]
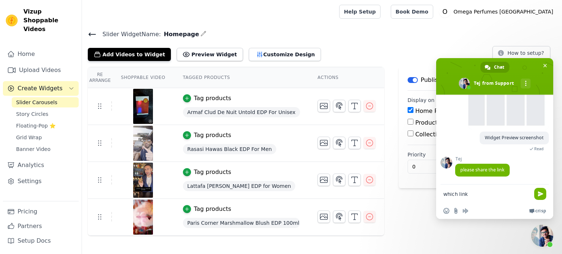
type textarea "which link ?"
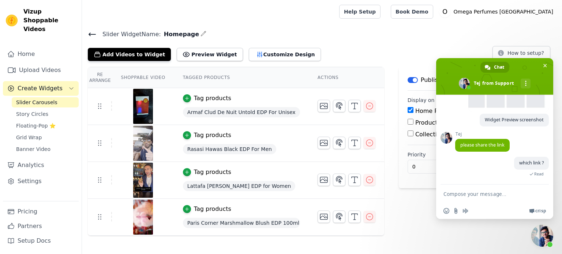
scroll to position [267, 0]
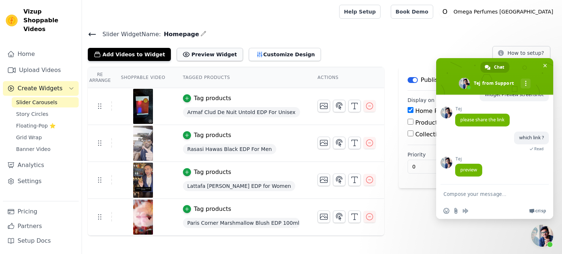
click at [190, 57] on button "Preview Widget" at bounding box center [210, 54] width 66 height 13
click at [491, 199] on textarea "Compose your message..." at bounding box center [487, 194] width 88 height 18
paste textarea "[URL][DOMAIN_NAME]"
type textarea "[URL][DOMAIN_NAME]"
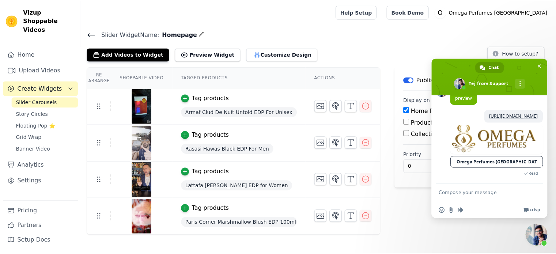
scroll to position [332, 0]
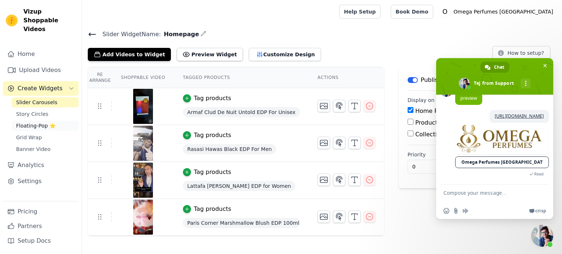
click at [37, 122] on span "Floating-Pop ⭐" at bounding box center [35, 125] width 39 height 7
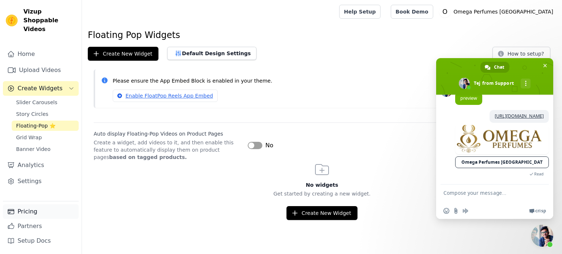
click at [29, 212] on link "Pricing" at bounding box center [41, 211] width 76 height 15
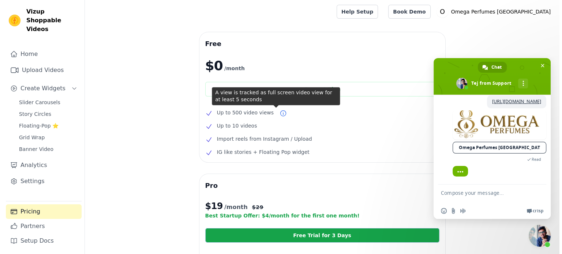
scroll to position [339, 0]
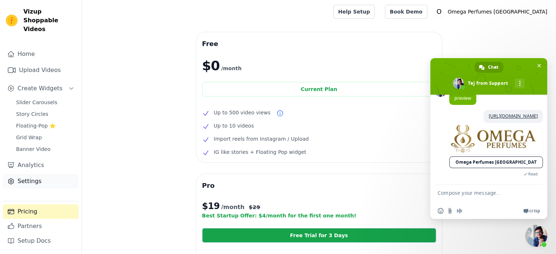
click at [28, 174] on link "Settings" at bounding box center [41, 181] width 76 height 15
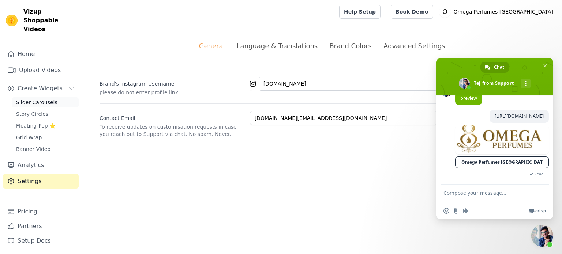
click at [29, 99] on span "Slider Carousels" at bounding box center [36, 102] width 41 height 7
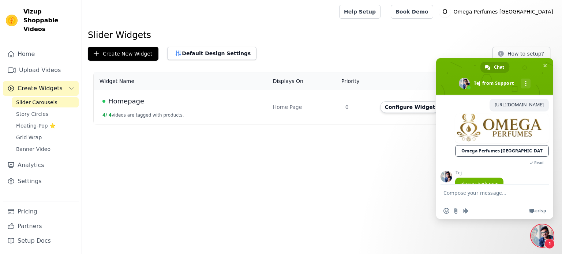
scroll to position [364, 0]
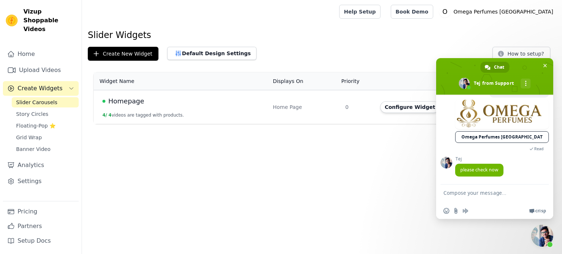
click at [331, 124] on html "Vizup Shoppable Videos Home Upload Videos Create Widgets Slider Carousels Story…" at bounding box center [281, 62] width 562 height 124
click at [460, 197] on textarea "Compose your message..." at bounding box center [487, 194] width 88 height 18
type textarea "Should I a"
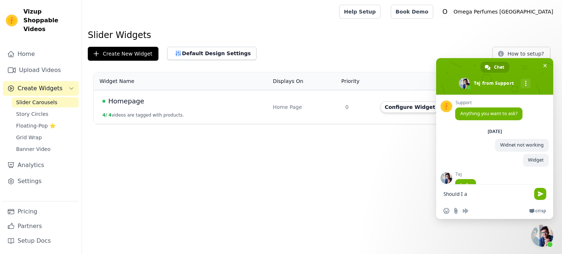
scroll to position [364, 0]
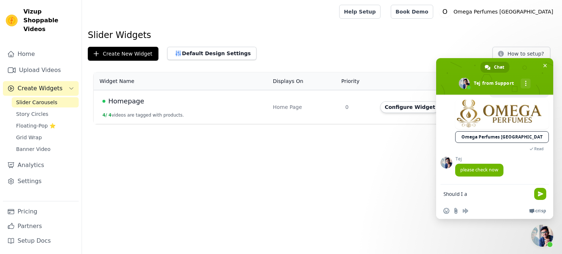
click at [122, 99] on span "Homepage" at bounding box center [126, 101] width 36 height 10
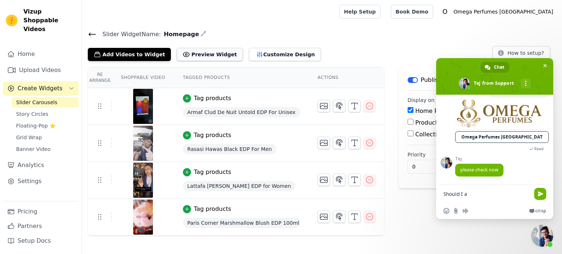
click at [208, 50] on button "Preview Widget" at bounding box center [210, 54] width 66 height 13
click at [482, 196] on textarea "Should I a" at bounding box center [487, 194] width 88 height 18
type textarea "Working in [GEOGRAPHIC_DATA].."
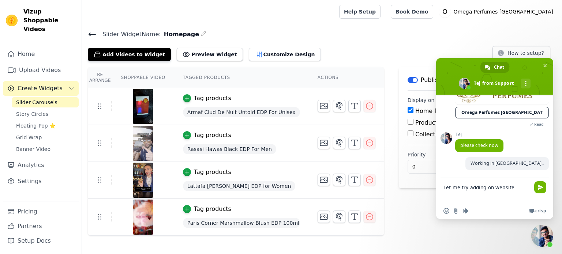
scroll to position [389, 0]
type textarea "Let me try adding on website as well."
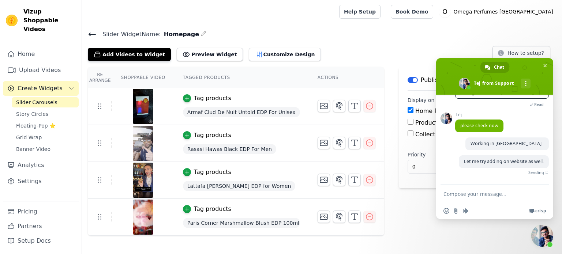
scroll to position [404, 0]
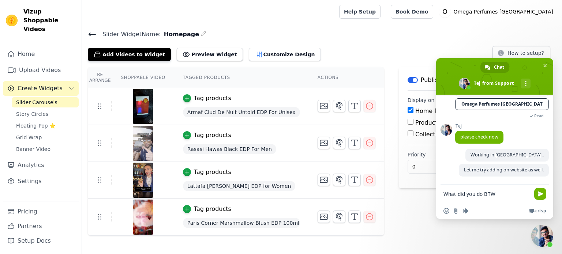
type textarea "What did you do BTW ?"
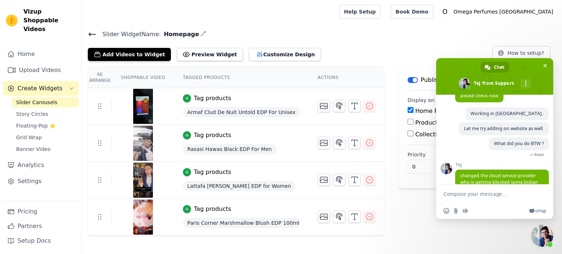
scroll to position [459, 0]
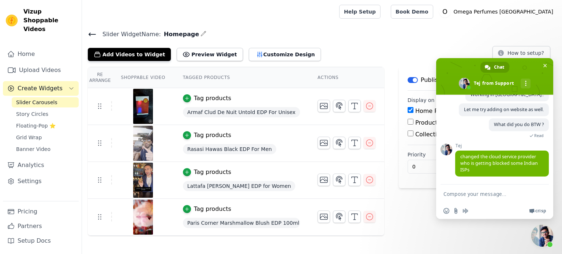
click at [473, 194] on textarea "Compose your message..." at bounding box center [487, 194] width 88 height 18
type textarea "oh oh.."
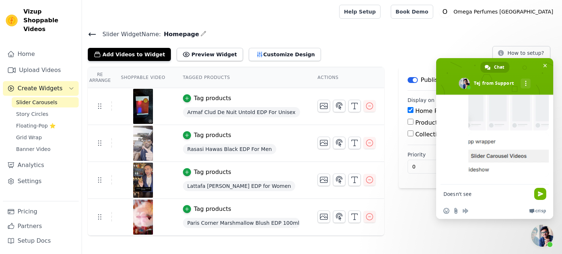
scroll to position [562, 0]
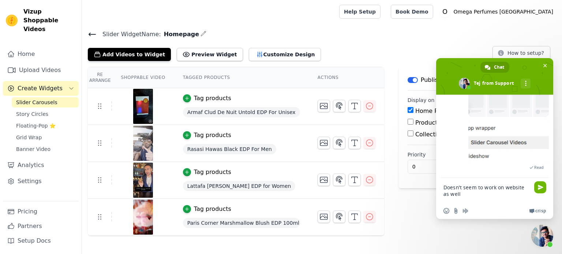
type textarea "Doesn't seem to work on website as well."
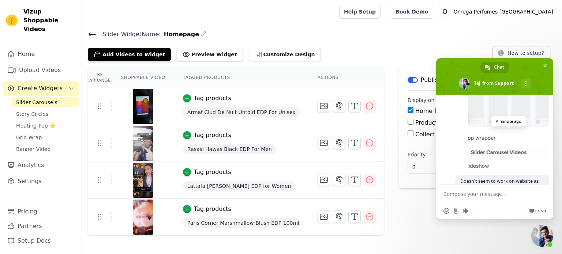
scroll to position [592, 0]
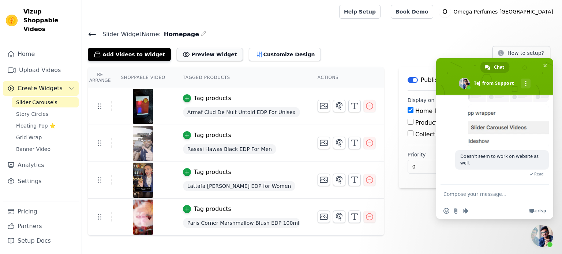
click at [196, 54] on button "Preview Widget" at bounding box center [210, 54] width 66 height 13
click at [454, 197] on textarea "Compose your message..." at bounding box center [487, 194] width 88 height 18
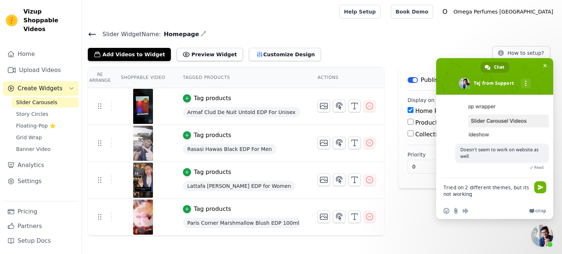
type textarea "Tried on 2 different themes, but its not working."
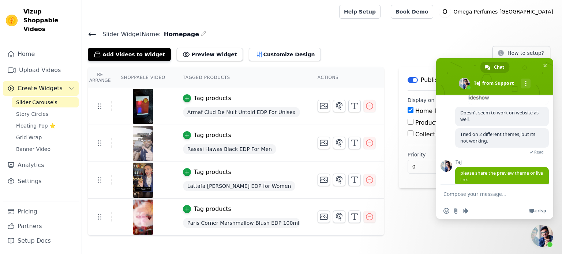
scroll to position [646, 0]
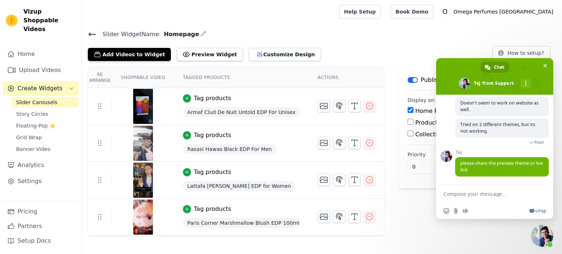
paste textarea "[URL][DOMAIN_NAME]"
type textarea "[URL][DOMAIN_NAME]"
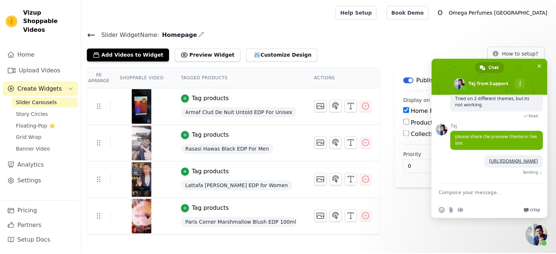
scroll to position [671, 0]
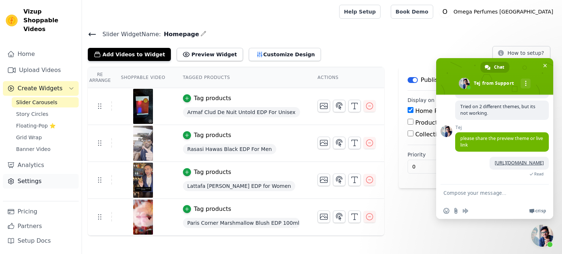
click at [48, 180] on link "Settings" at bounding box center [41, 181] width 76 height 15
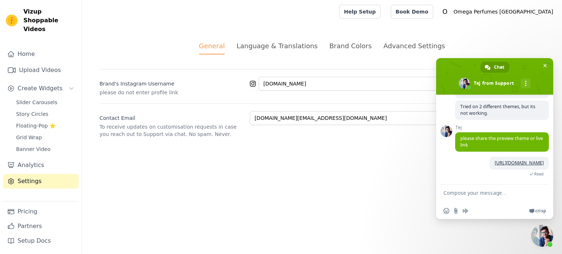
click at [416, 42] on div "Advanced Settings" at bounding box center [413, 46] width 61 height 10
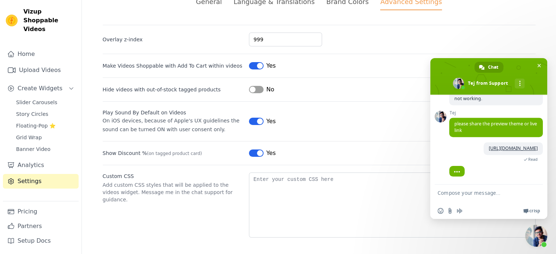
scroll to position [696, 0]
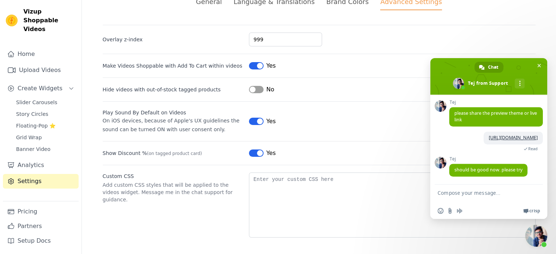
click at [457, 192] on textarea "Compose your message..." at bounding box center [482, 194] width 88 height 18
type textarea "Yup seems good now.."
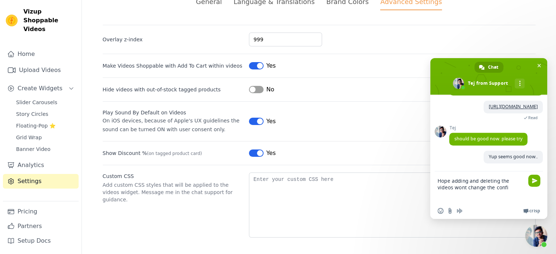
scroll to position [723, 0]
type textarea "Hope adding and deleting the videos wont change the config again.."
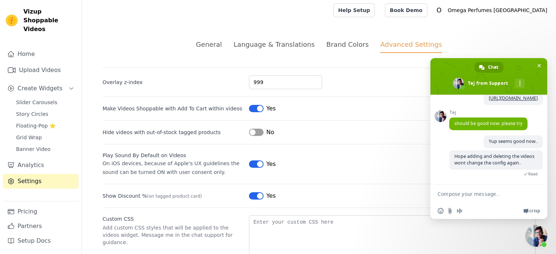
scroll to position [1, 0]
click at [39, 99] on span "Slider Carousels" at bounding box center [36, 102] width 41 height 7
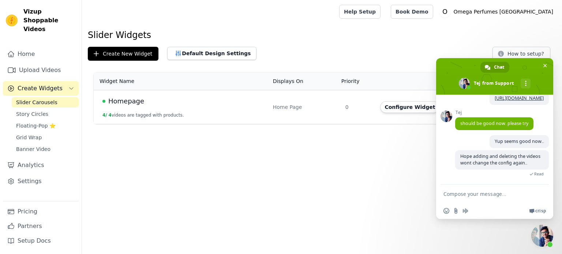
click at [144, 101] on div "Homepage" at bounding box center [183, 101] width 162 height 10
click at [138, 101] on span "Homepage" at bounding box center [126, 101] width 36 height 10
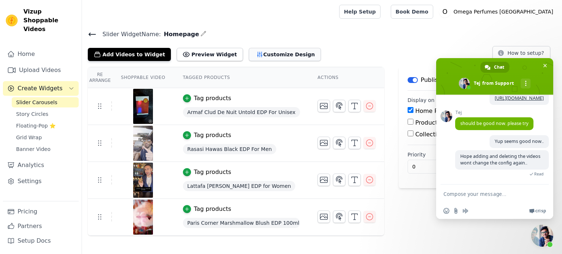
click at [259, 55] on button "Customize Design" at bounding box center [285, 54] width 72 height 13
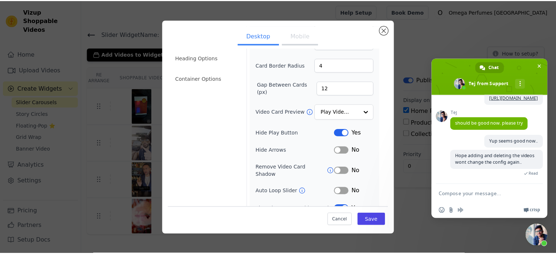
scroll to position [45, 0]
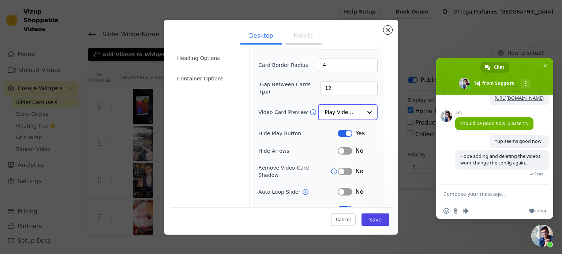
click at [351, 108] on input "Video Card Preview" at bounding box center [343, 112] width 38 height 15
click at [376, 116] on div "Width (in px) 200 Height (in px) 355 Card Border Radius 4 Gap Between Cards (px…" at bounding box center [317, 122] width 131 height 224
click at [306, 39] on button "Mobile" at bounding box center [303, 37] width 37 height 16
click at [343, 115] on input "Video Card Preview" at bounding box center [343, 112] width 38 height 15
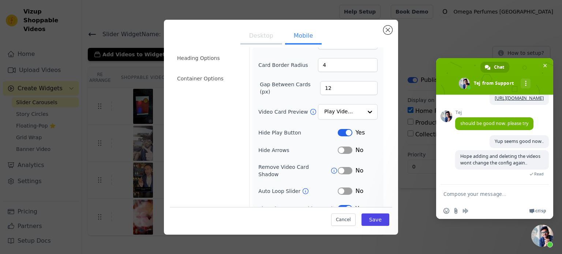
click at [379, 112] on form "Width (in px) 200 Height (in px) 355 Card Border Radius 4 Gap Between Cards (px…" at bounding box center [317, 129] width 137 height 250
click at [251, 35] on button "Desktop" at bounding box center [261, 37] width 42 height 16
click at [372, 222] on button "Save" at bounding box center [375, 220] width 28 height 12
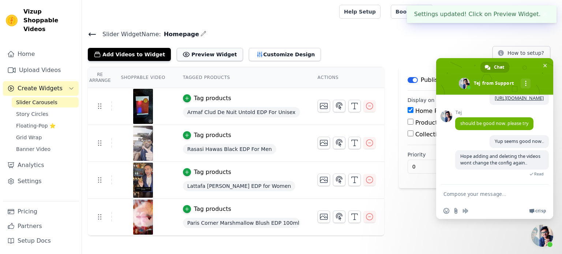
click at [197, 55] on button "Preview Widget" at bounding box center [210, 54] width 66 height 13
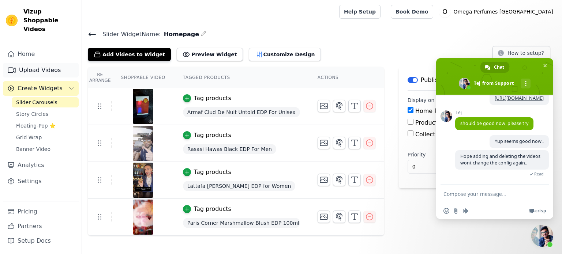
click at [36, 63] on link "Upload Videos" at bounding box center [41, 70] width 76 height 15
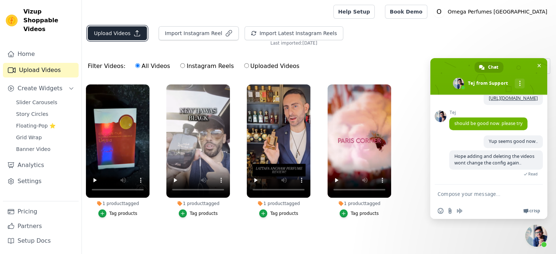
click at [133, 34] on icon "button" at bounding box center [136, 33] width 7 height 7
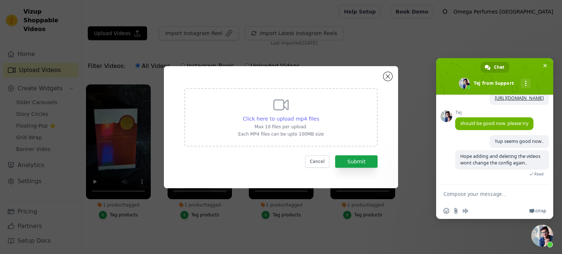
click at [268, 119] on span "Click here to upload mp4 files" at bounding box center [281, 119] width 76 height 6
click at [318, 115] on input "Click here to upload mp4 files Max 10 files per upload. Each MP4 files can be u…" at bounding box center [318, 115] width 0 height 0
type input "C:\fakepath\Tropical.mp4"
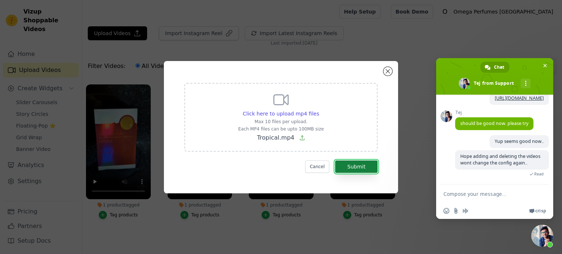
click at [346, 166] on button "Submit" at bounding box center [356, 166] width 42 height 12
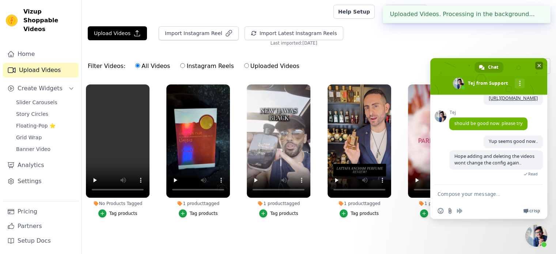
click at [539, 65] on span "Close chat" at bounding box center [539, 65] width 4 height 5
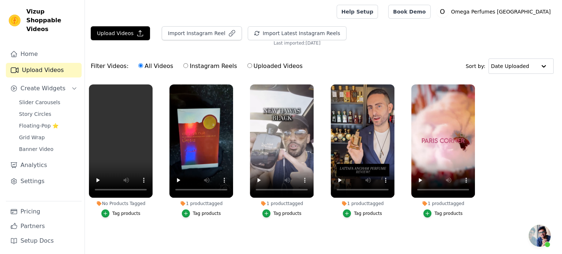
scroll to position [744, 0]
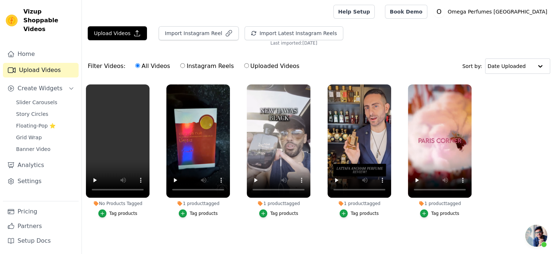
click at [122, 215] on div "Tag products" at bounding box center [123, 214] width 28 height 6
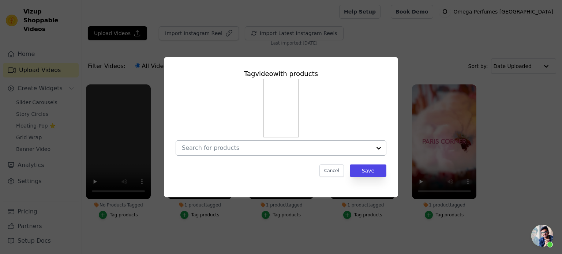
click at [218, 148] on input "No Products Tagged Tag video with products Cancel Save Tag products" at bounding box center [276, 147] width 189 height 7
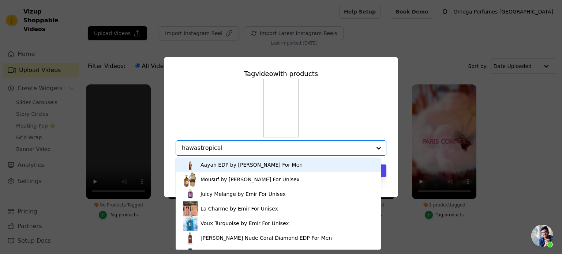
type input "hawas tropical"
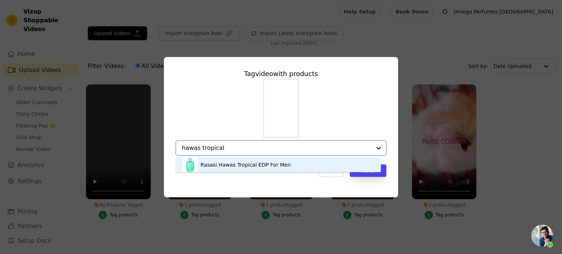
click at [230, 169] on div "Rasasi Hawas Tropical EDP For Men" at bounding box center [278, 165] width 190 height 15
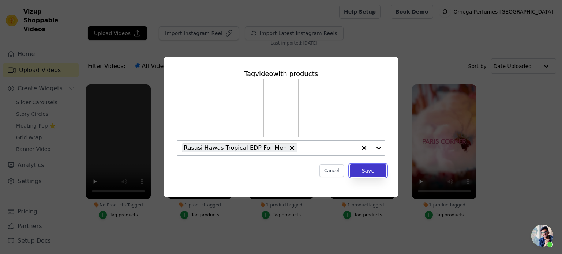
click at [367, 174] on button "Save" at bounding box center [368, 171] width 37 height 12
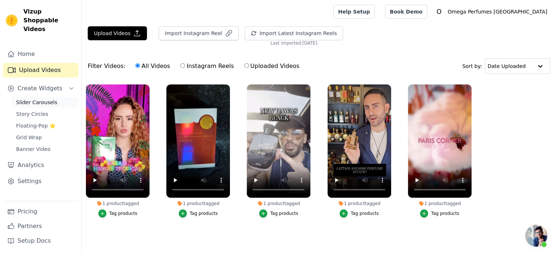
click at [32, 99] on span "Slider Carousels" at bounding box center [36, 102] width 41 height 7
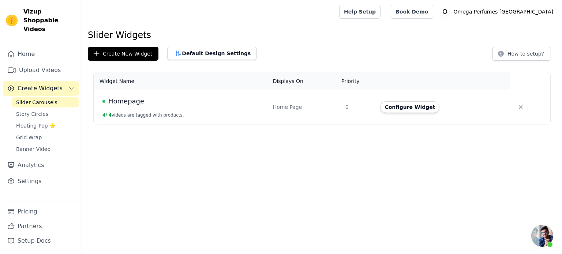
click at [133, 101] on span "Homepage" at bounding box center [126, 101] width 36 height 10
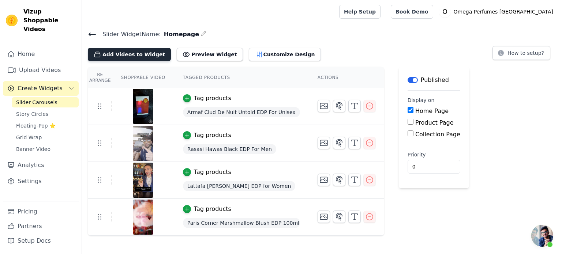
click at [133, 50] on button "Add Videos to Widget" at bounding box center [129, 54] width 83 height 13
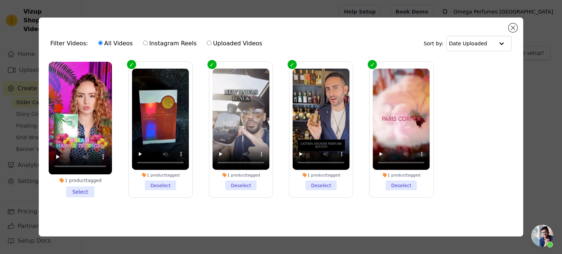
click at [104, 204] on ul "1 product tagged Select 1 product tagged Deselect 1 product tagged Deselect 1 p…" at bounding box center [281, 135] width 473 height 155
click at [84, 192] on li "1 product tagged Select" at bounding box center [80, 129] width 63 height 135
click at [0, 0] on input "1 product tagged Select" at bounding box center [0, 0] width 0 height 0
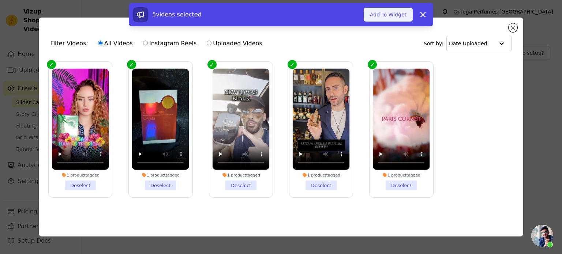
click at [385, 13] on button "Add To Widget" at bounding box center [387, 15] width 49 height 14
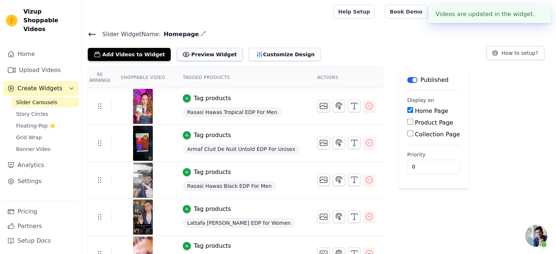
click at [195, 58] on button "Preview Widget" at bounding box center [210, 54] width 66 height 13
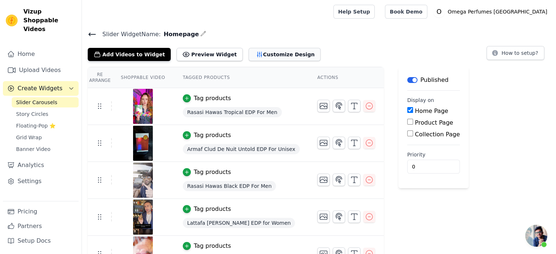
click at [259, 56] on button "Customize Design" at bounding box center [285, 54] width 72 height 13
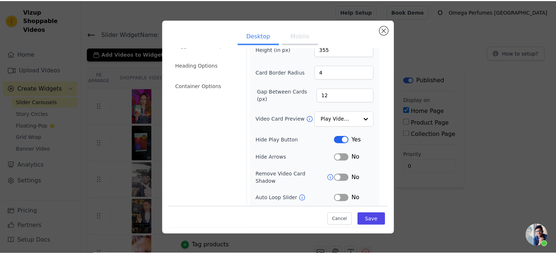
scroll to position [67, 0]
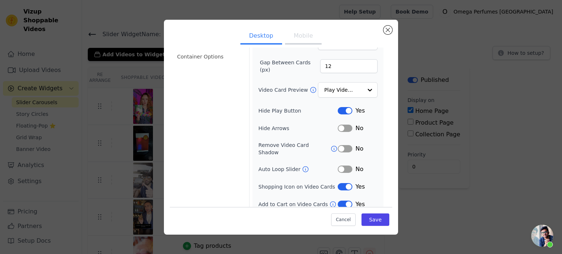
click at [338, 201] on button "Label" at bounding box center [344, 204] width 15 height 7
click at [369, 219] on button "Save" at bounding box center [375, 220] width 28 height 12
